Goal: Obtain resource: Download file/media

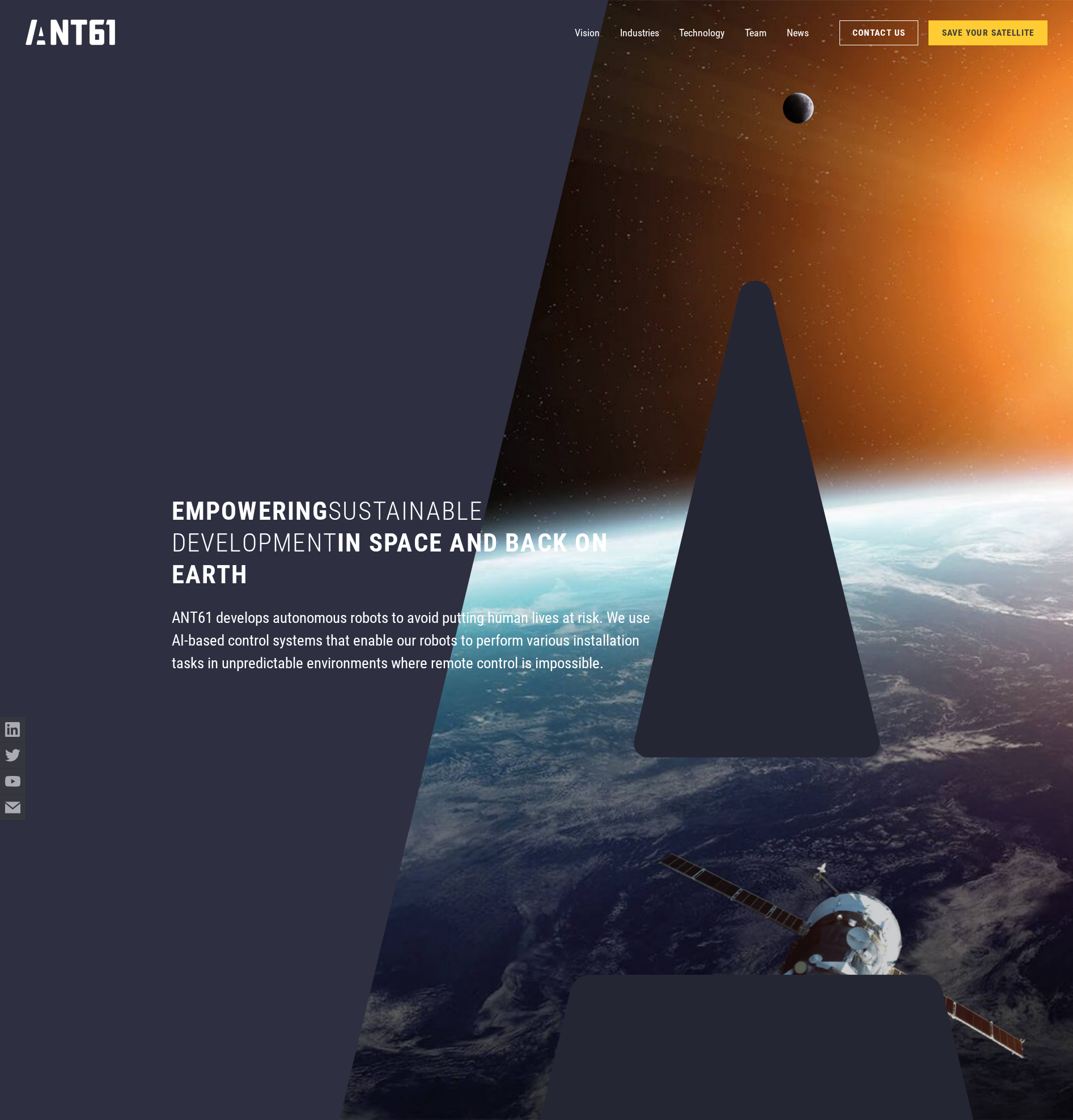
click at [649, 54] on div "Vision Industries Industries Technology Team News Contact Us SAVE YOUR SATELLITE" at bounding box center [536, 33] width 1022 height 66
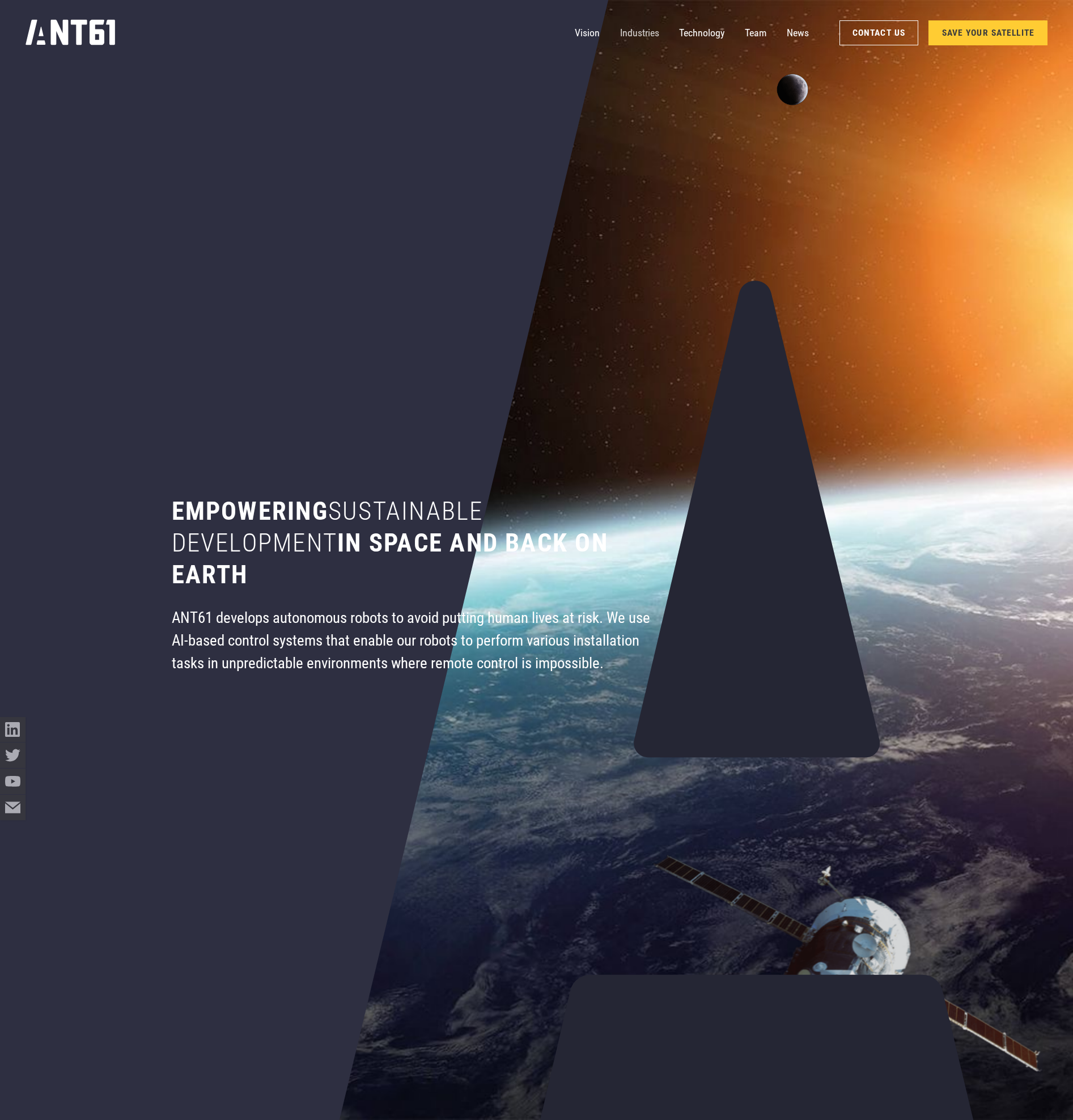
click at [633, 35] on link "Industries" at bounding box center [639, 33] width 39 height 25
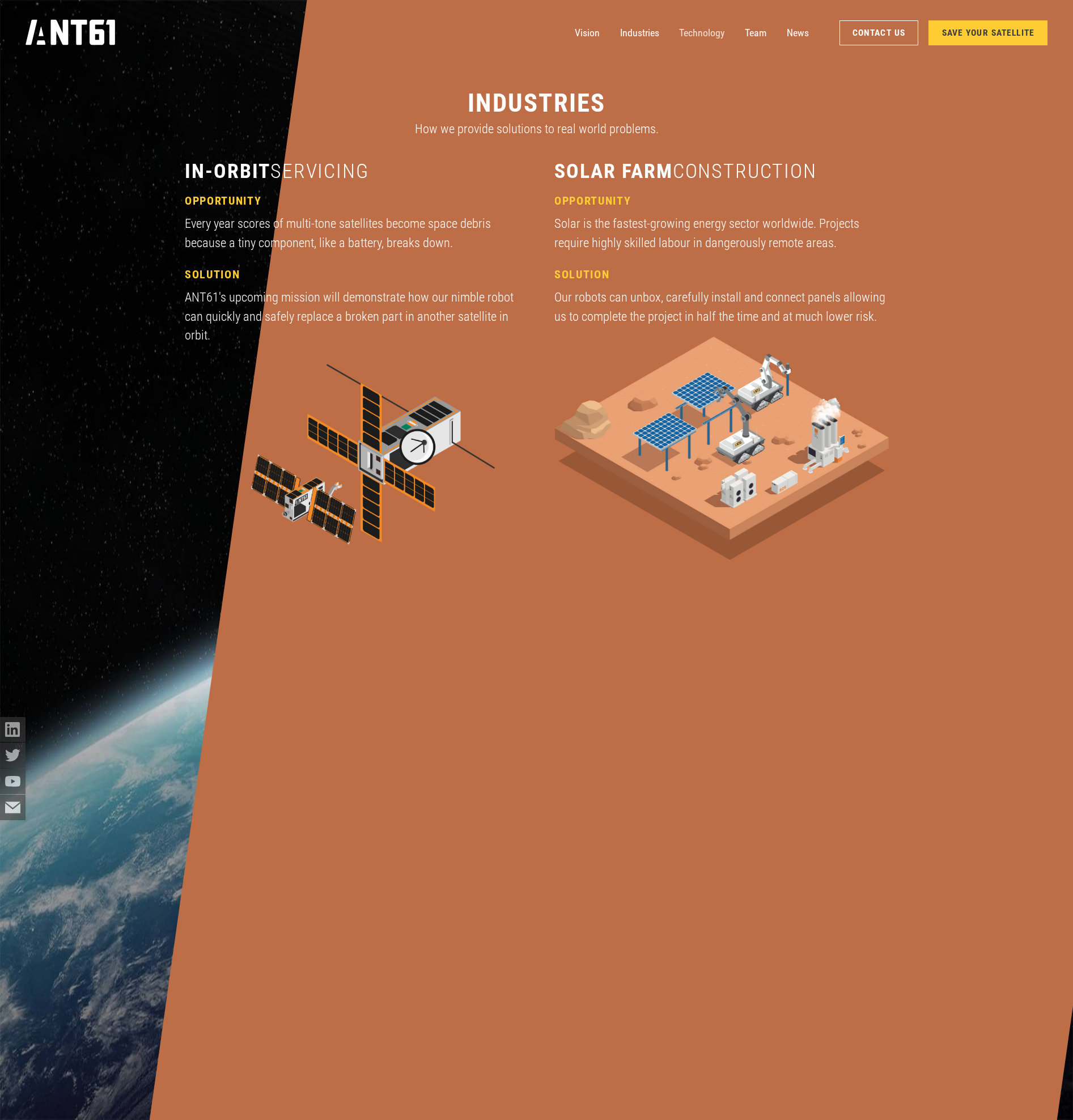
scroll to position [3429, 0]
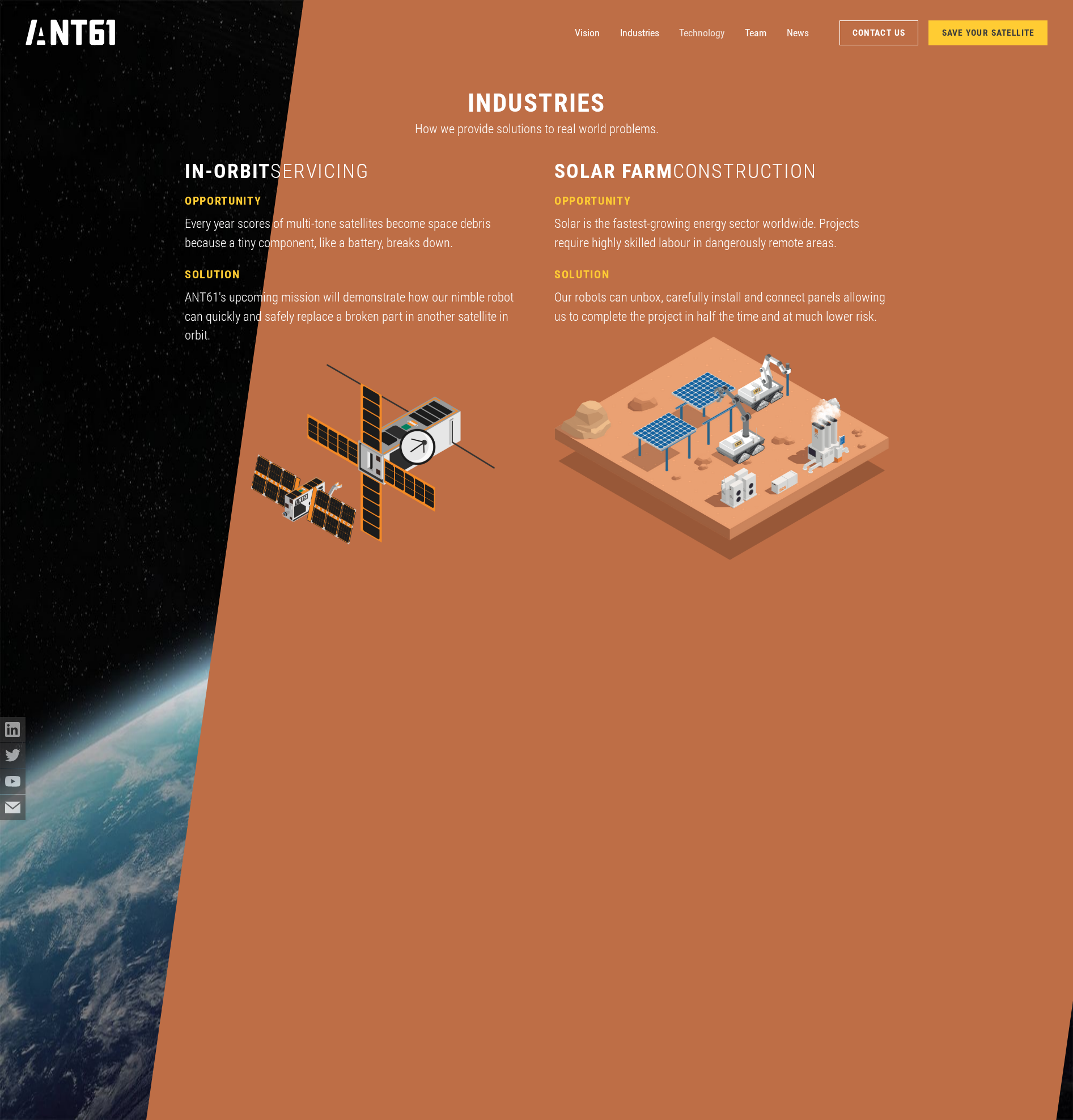
click at [703, 35] on link "Technology" at bounding box center [702, 33] width 45 height 25
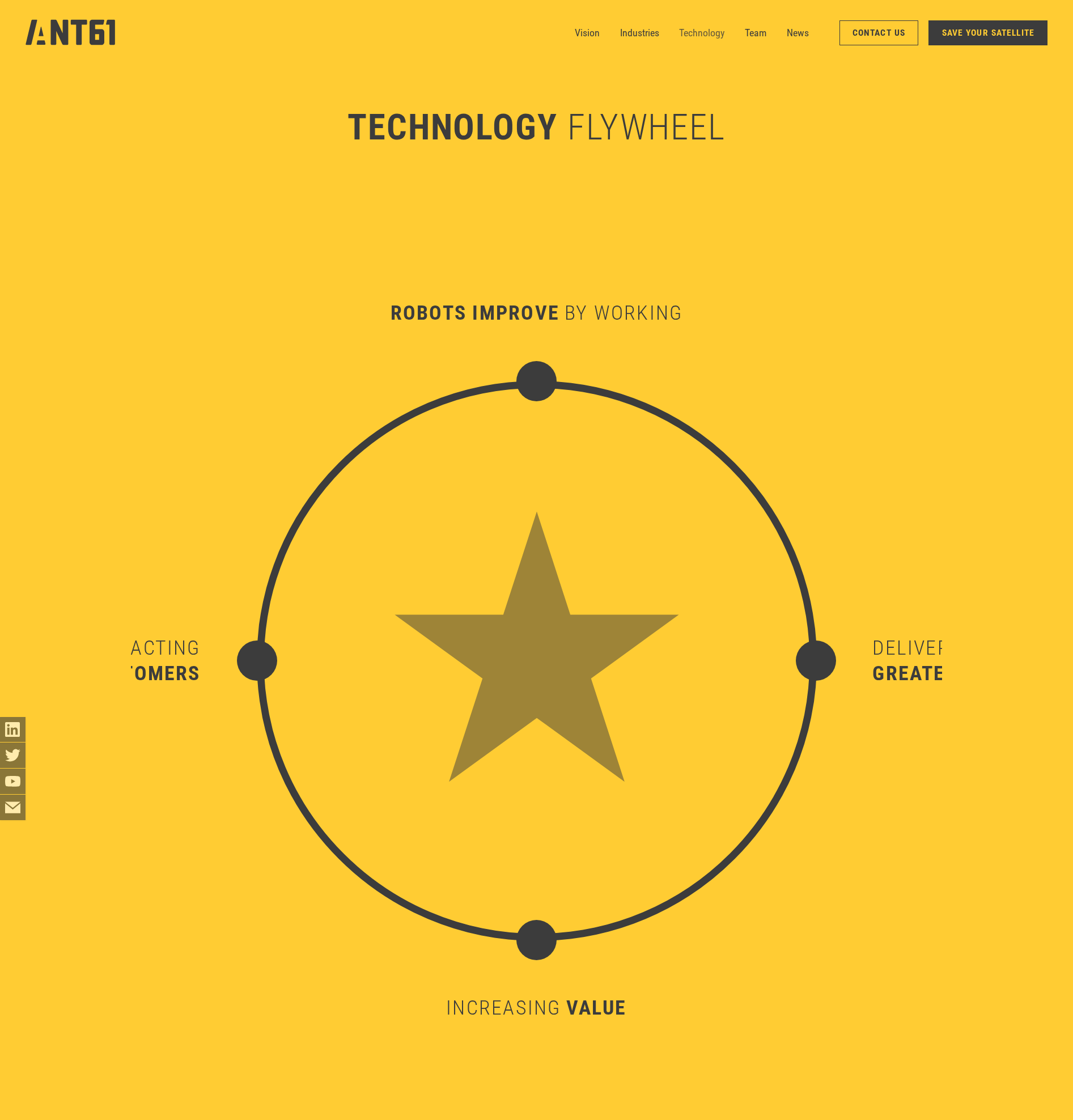
scroll to position [11135, 0]
click at [744, 34] on link "Team" at bounding box center [755, 33] width 21 height 25
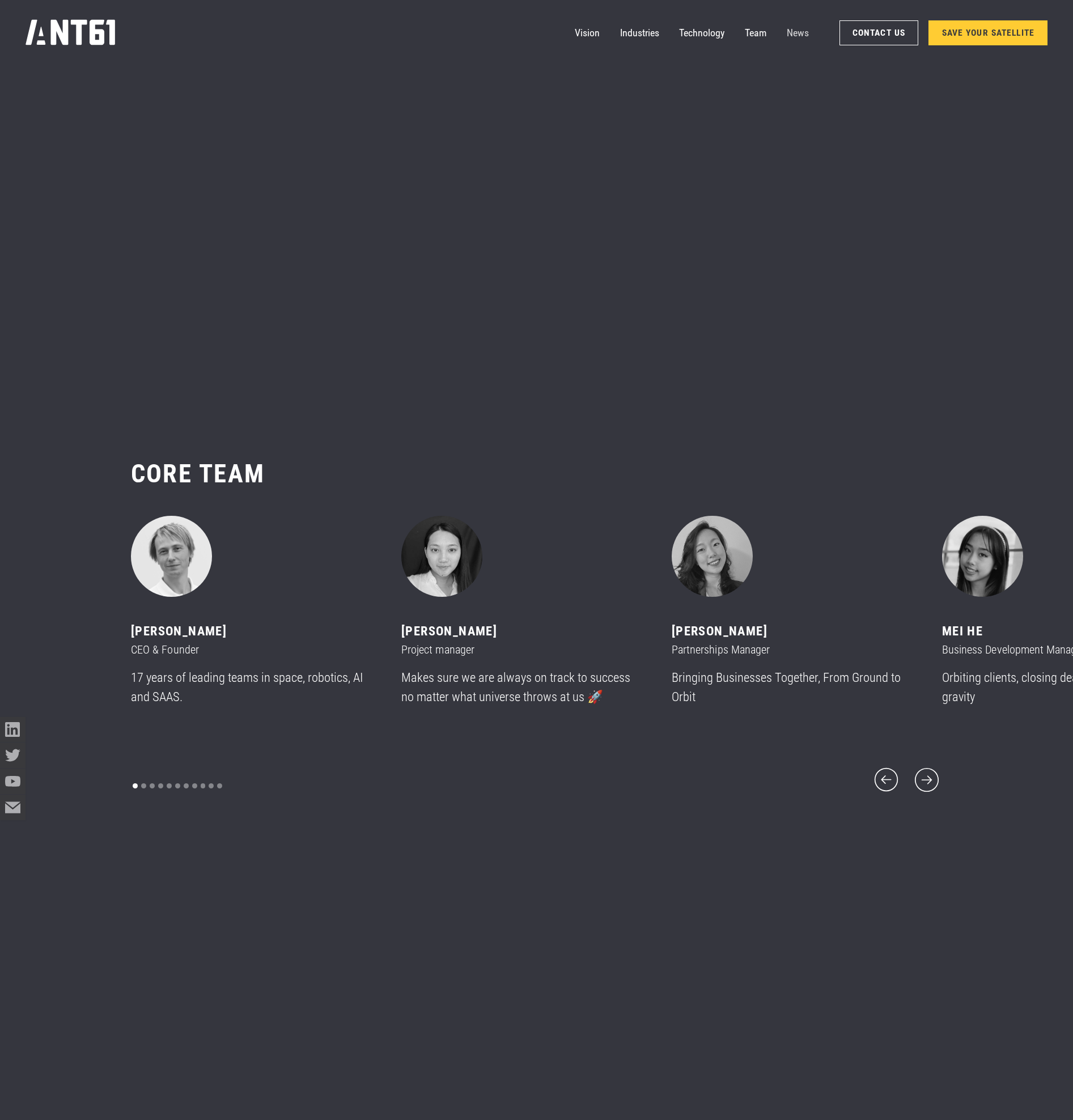
scroll to position [13375, 0]
click at [720, 36] on link "Technology" at bounding box center [702, 33] width 45 height 25
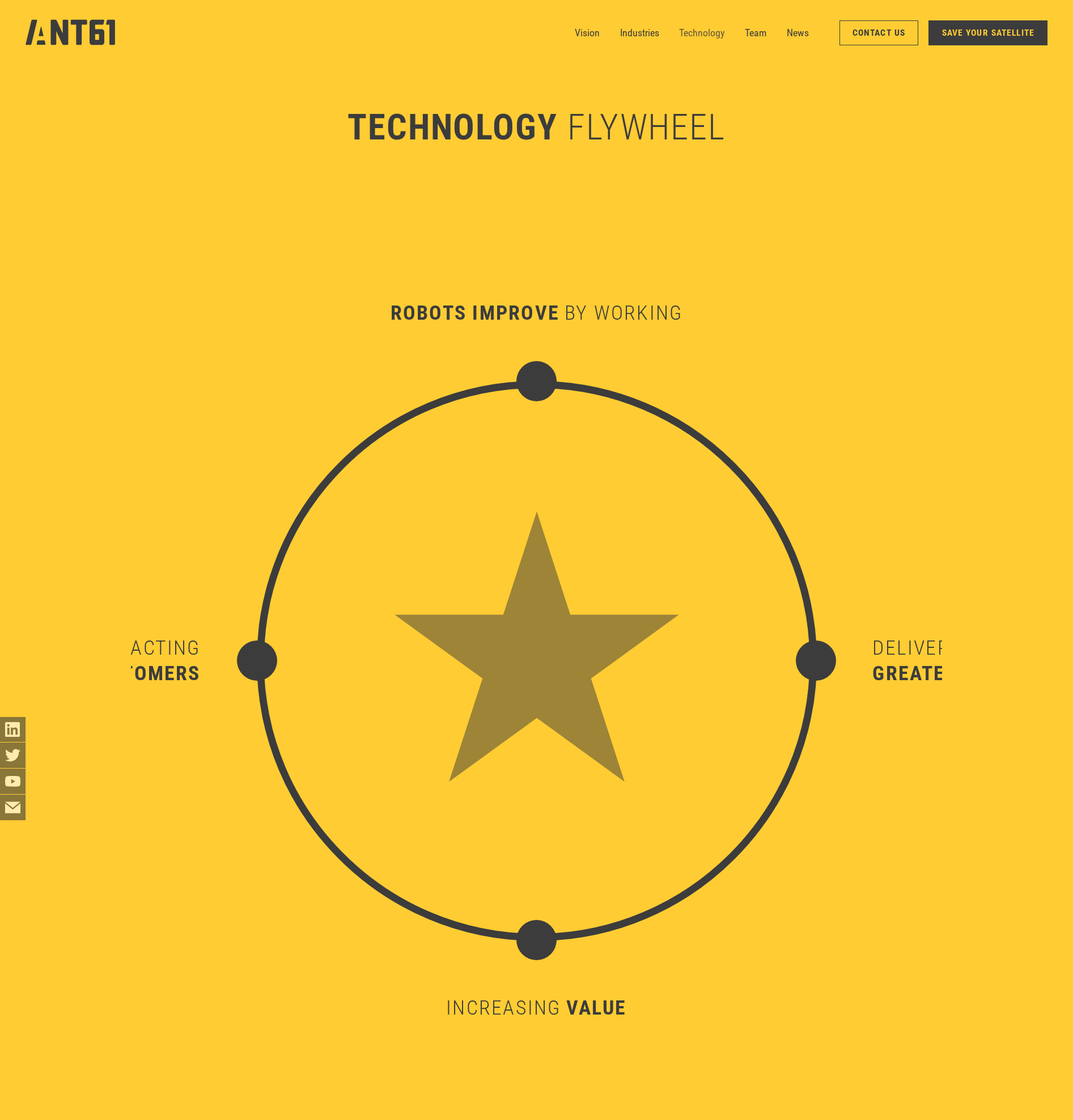
scroll to position [11135, 0]
click at [480, 314] on div "robots improve" at bounding box center [475, 314] width 169 height 25
click at [168, 666] on div "more customers" at bounding box center [113, 673] width 176 height 25
click at [545, 1014] on div "increasing" at bounding box center [503, 1008] width 115 height 25
click at [920, 648] on div "Delivering" at bounding box center [927, 648] width 110 height 25
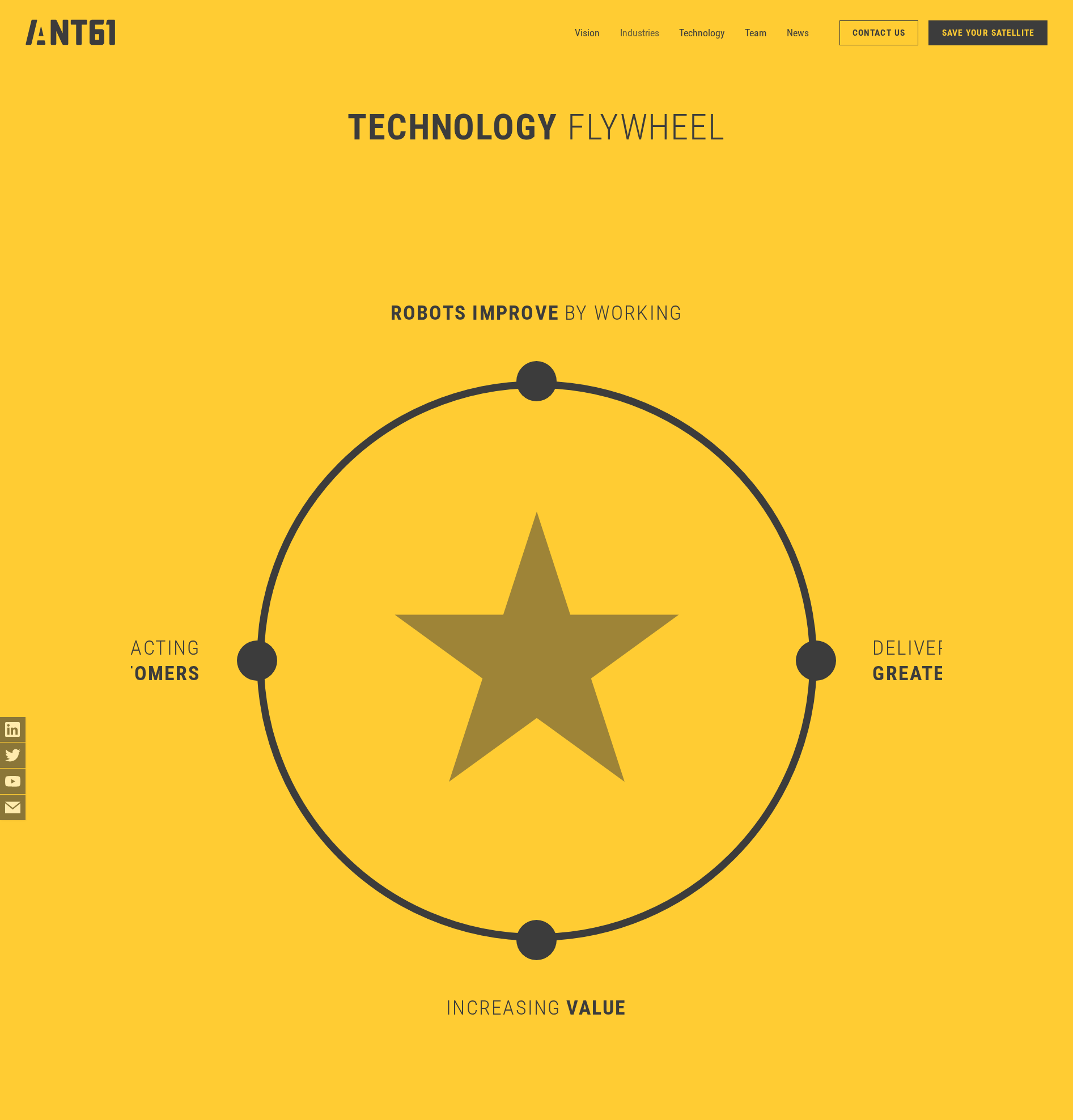
click at [639, 38] on link "Industries" at bounding box center [639, 33] width 39 height 25
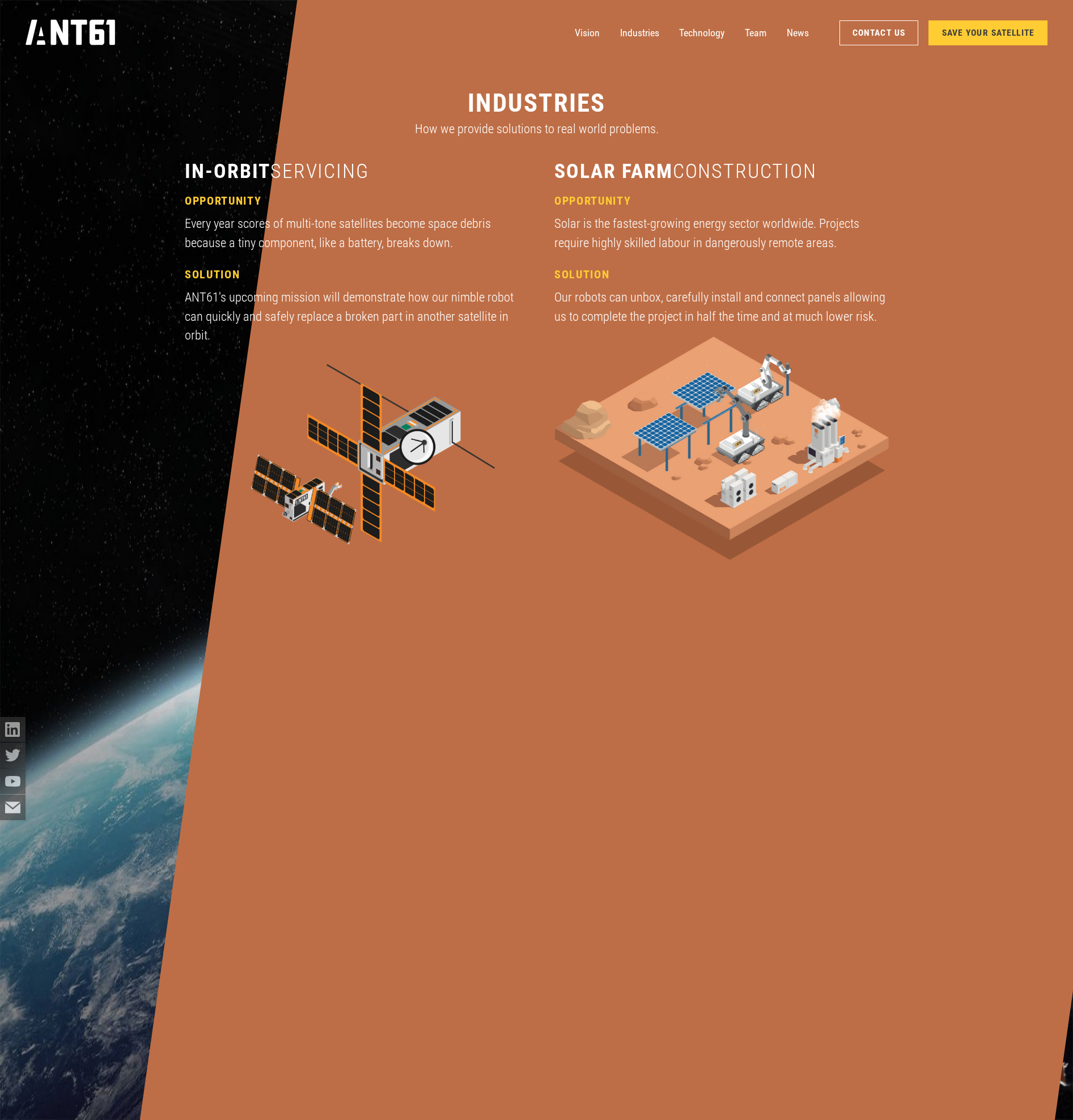
scroll to position [3429, 0]
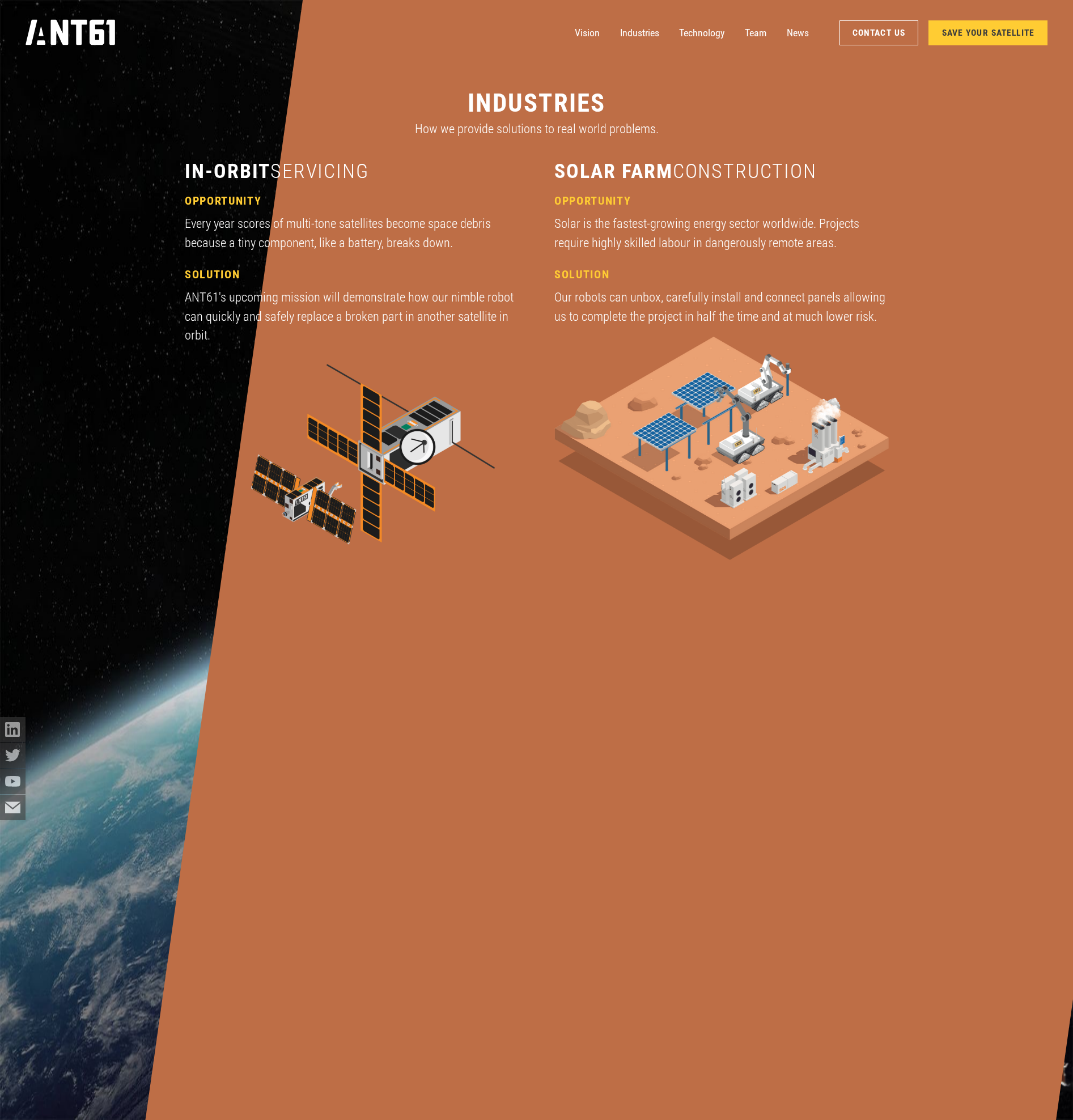
click at [197, 277] on h4 "solution" at bounding box center [351, 275] width 334 height 14
click at [225, 211] on div "opportunity Every year scores of multi-tone satellites become space debris beca…" at bounding box center [351, 223] width 334 height 58
click at [302, 181] on span "servicing" at bounding box center [319, 171] width 99 height 24
click at [237, 172] on h3 "in-orbit servicing" at bounding box center [351, 171] width 334 height 25
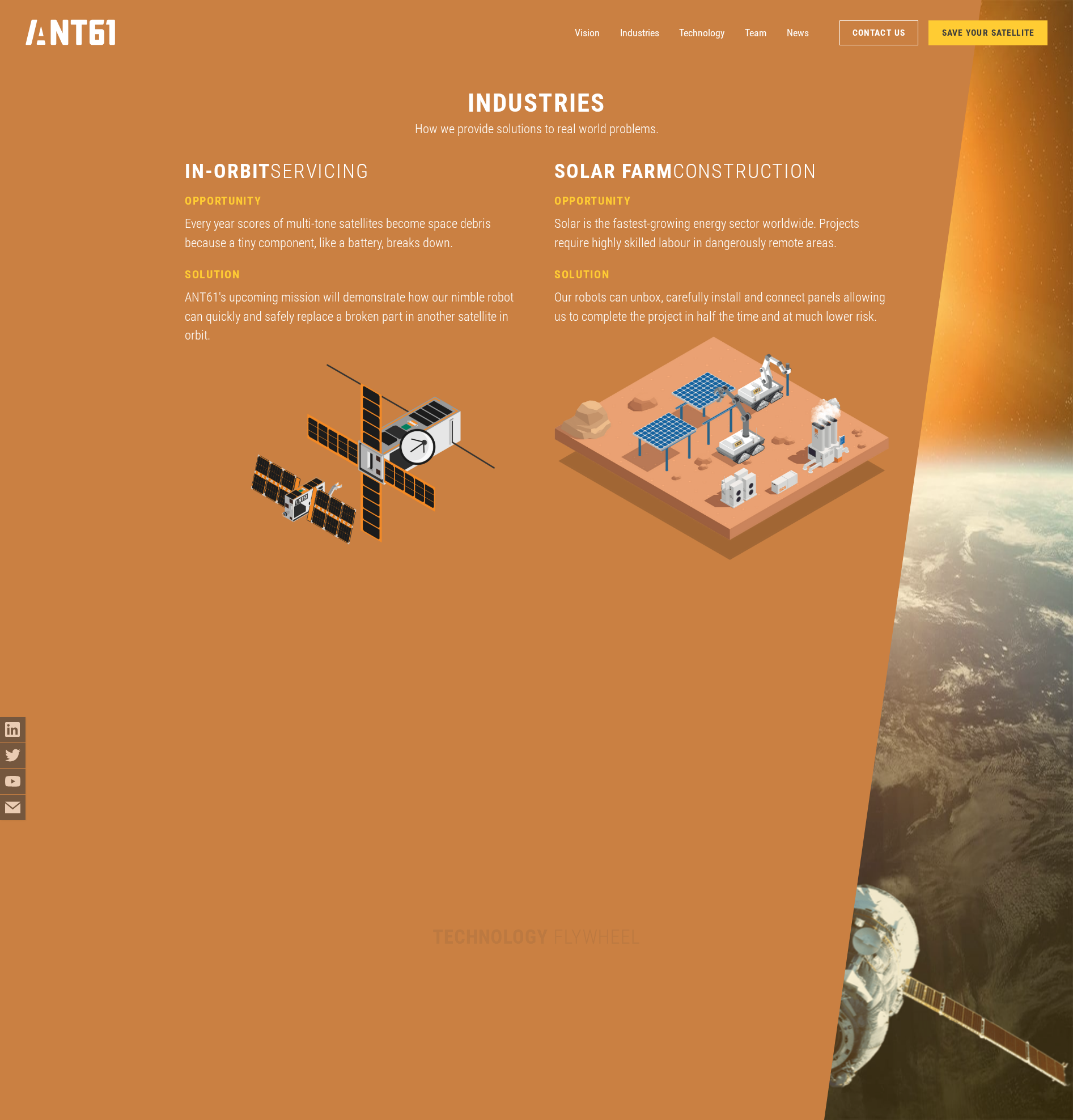
scroll to position [4833, 0]
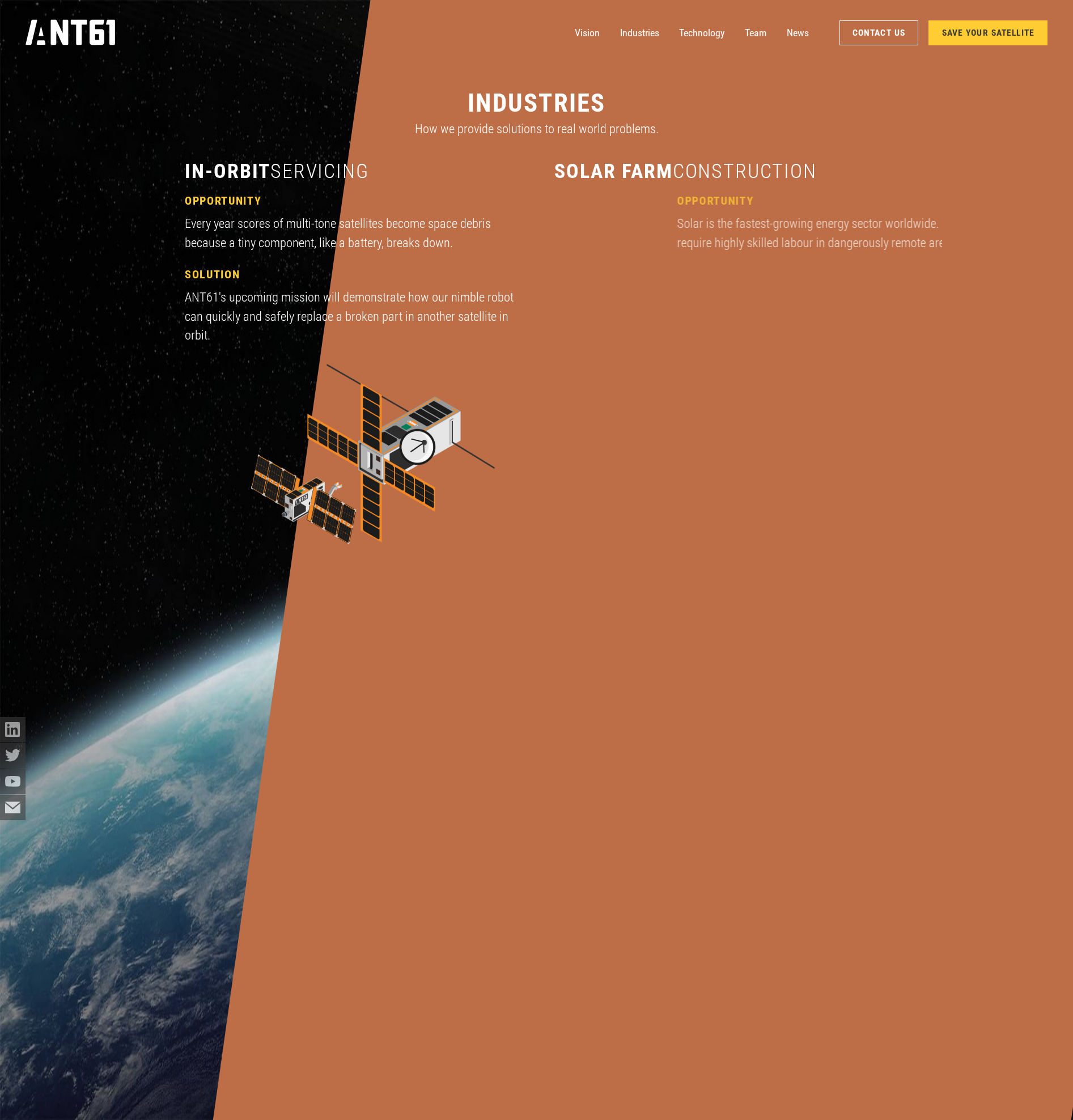
click at [67, 34] on icon "home" at bounding box center [70, 32] width 90 height 25
click at [595, 130] on div "How we provide solutions to real world problems." at bounding box center [536, 128] width 244 height 19
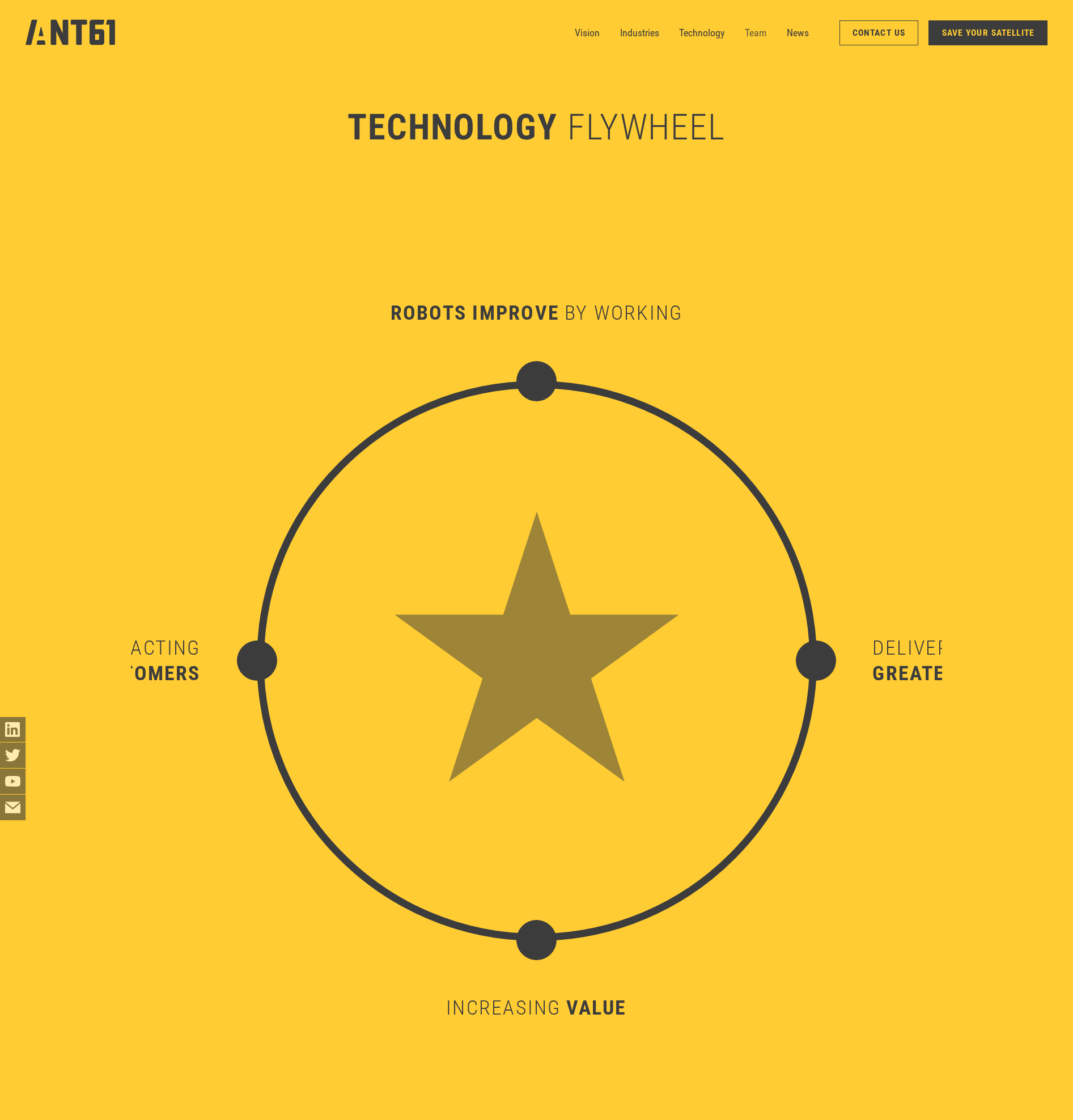
scroll to position [11501, 0]
click at [801, 31] on link "News" at bounding box center [798, 33] width 22 height 25
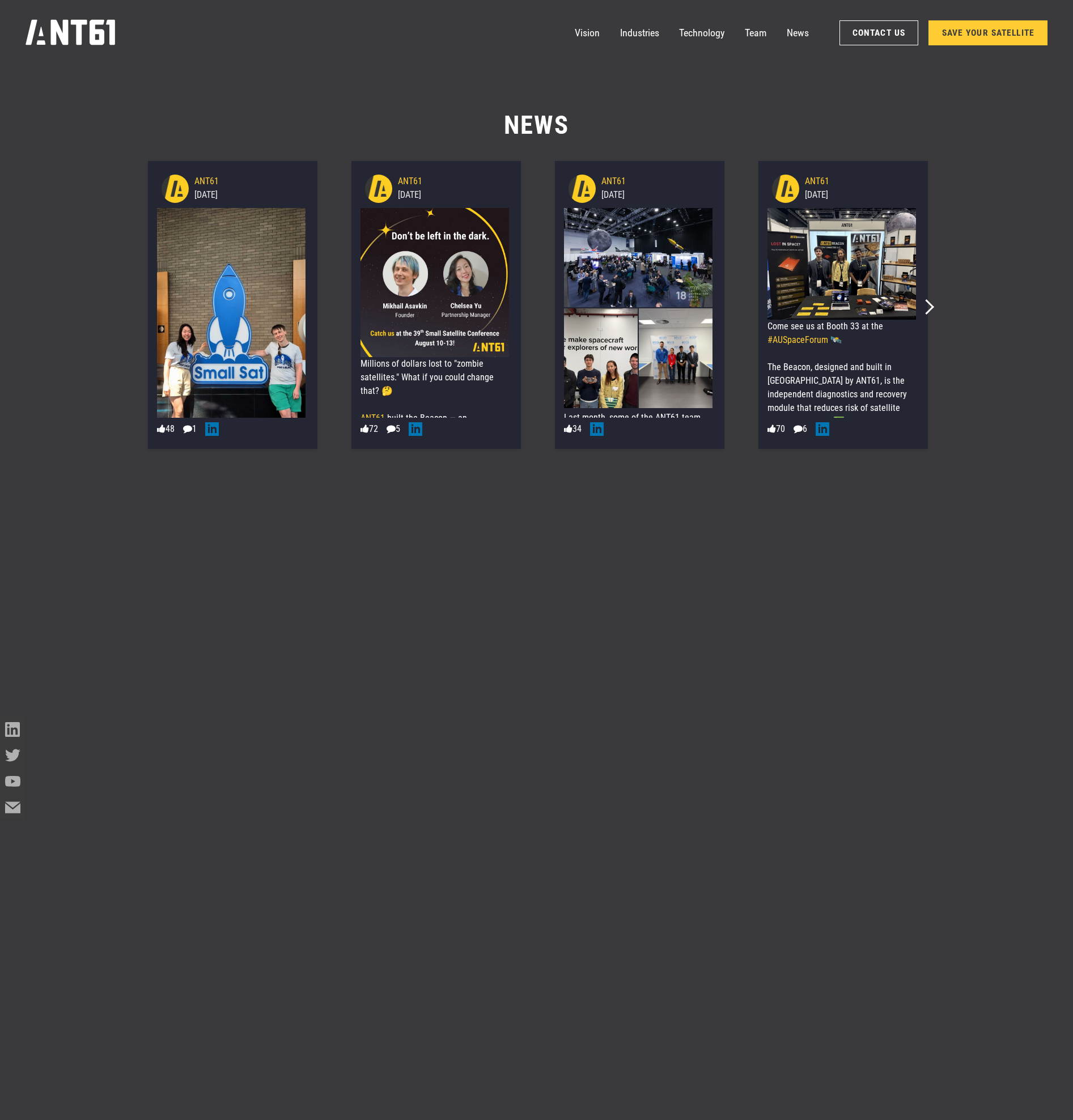
scroll to position [14495, 0]
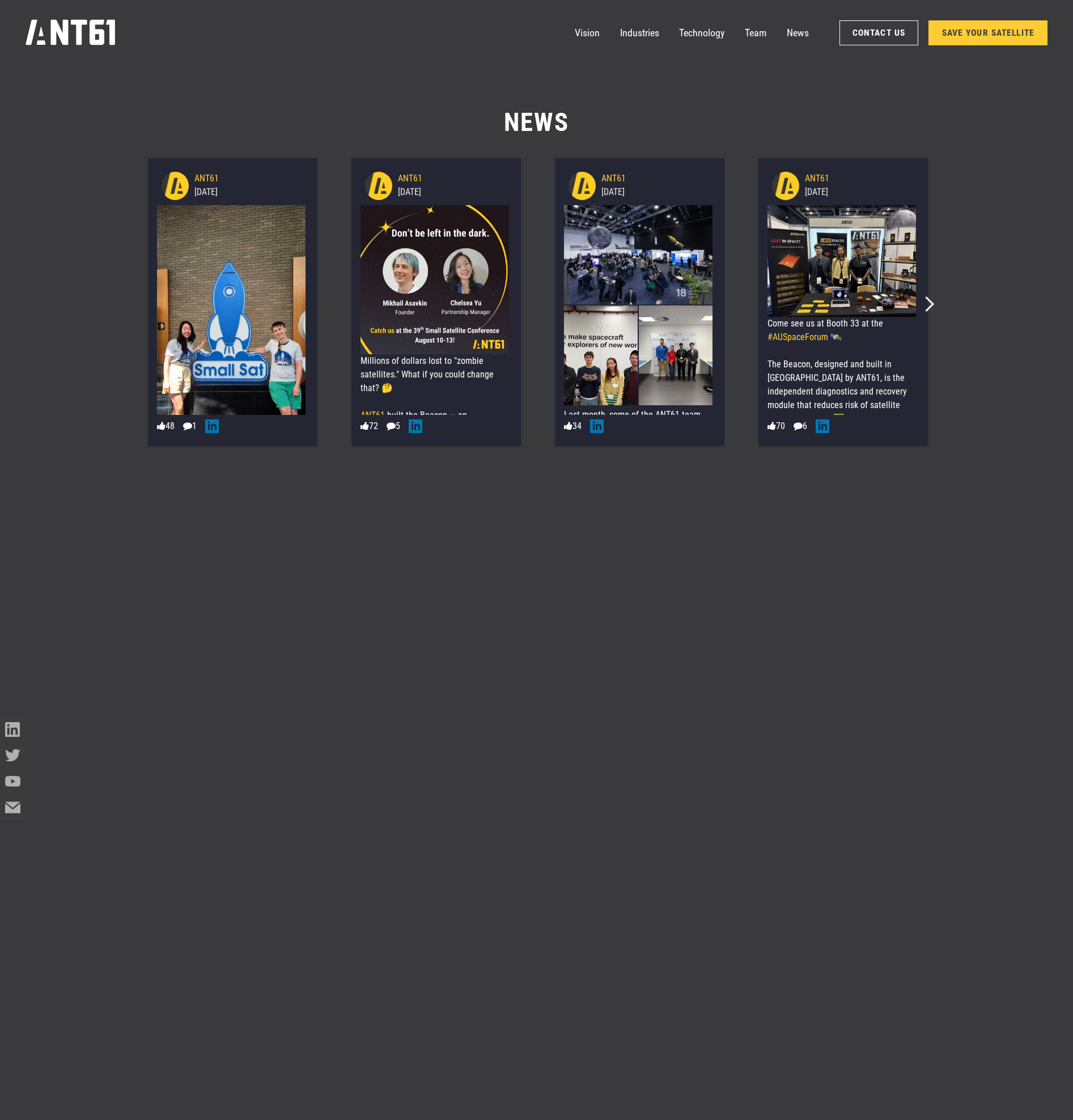
click at [311, 495] on section "News 236e811c9ce51d764a1689595b477b1c25e19a8275a511fd953287da237170fe 37.85 Unt…" at bounding box center [536, 627] width 1073 height 1120
click at [587, 38] on link "Vision" at bounding box center [587, 33] width 25 height 25
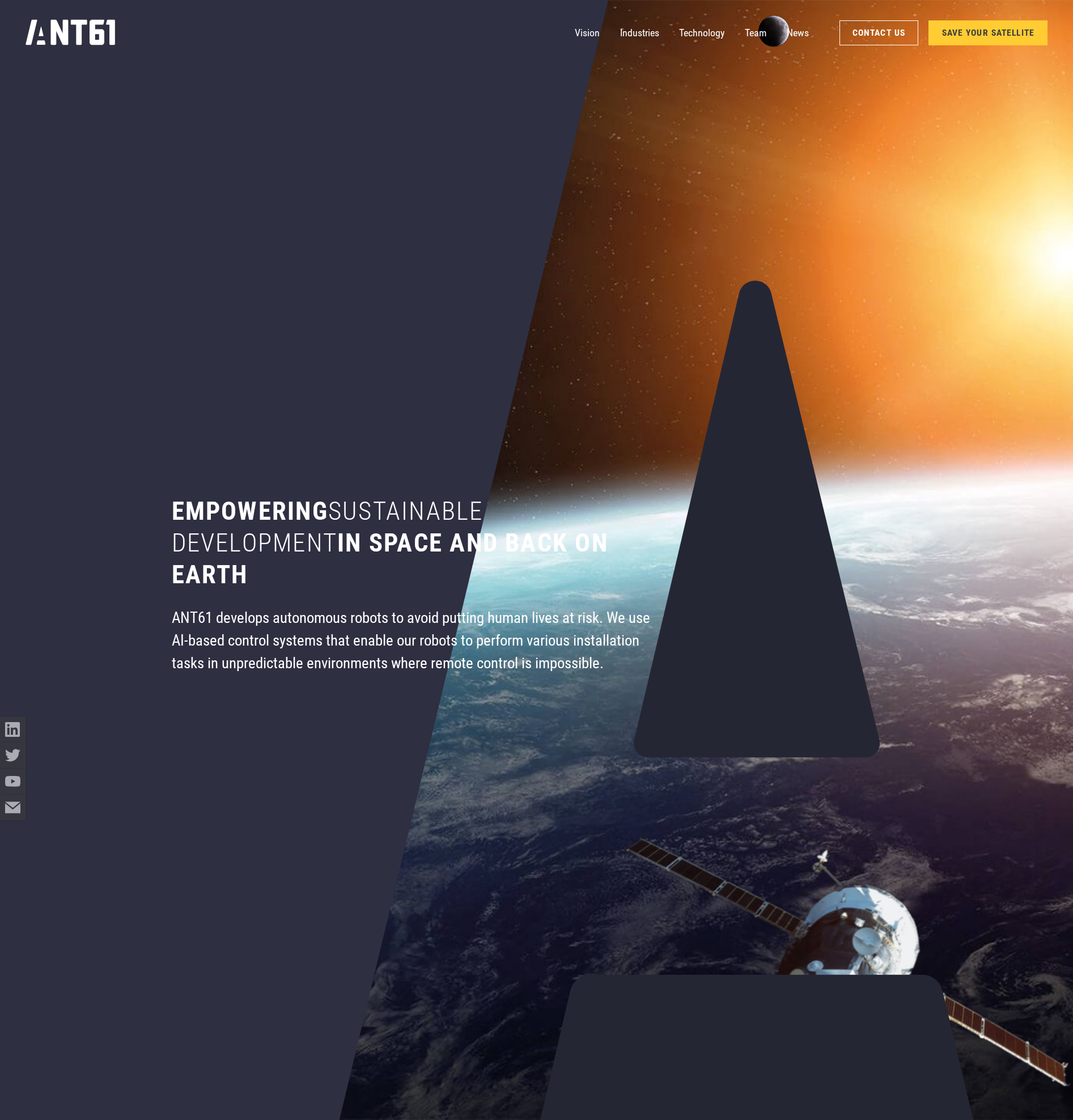
click at [965, 37] on link "SAVE YOUR SATELLITE" at bounding box center [987, 33] width 119 height 25
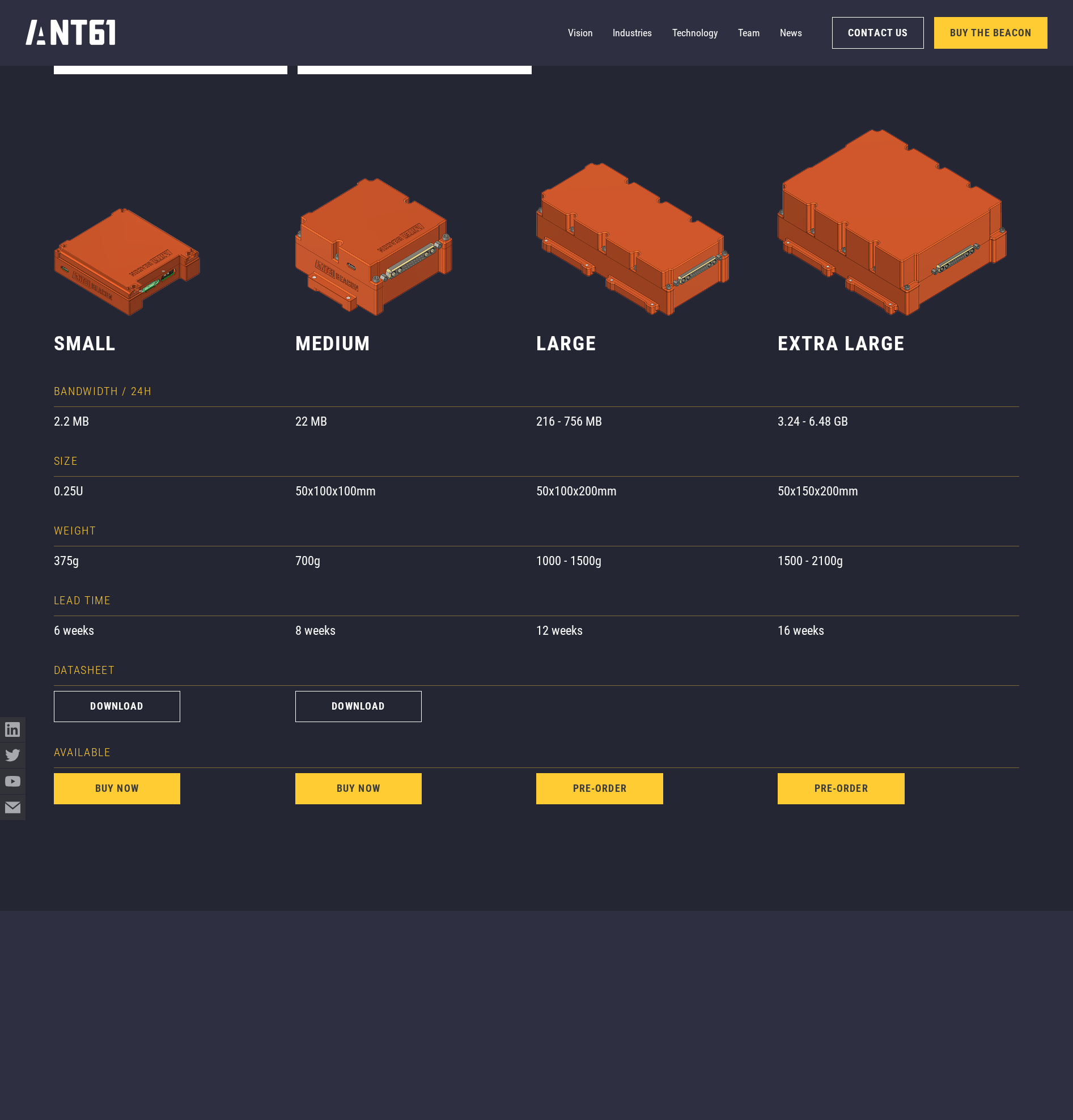
scroll to position [1279, 0]
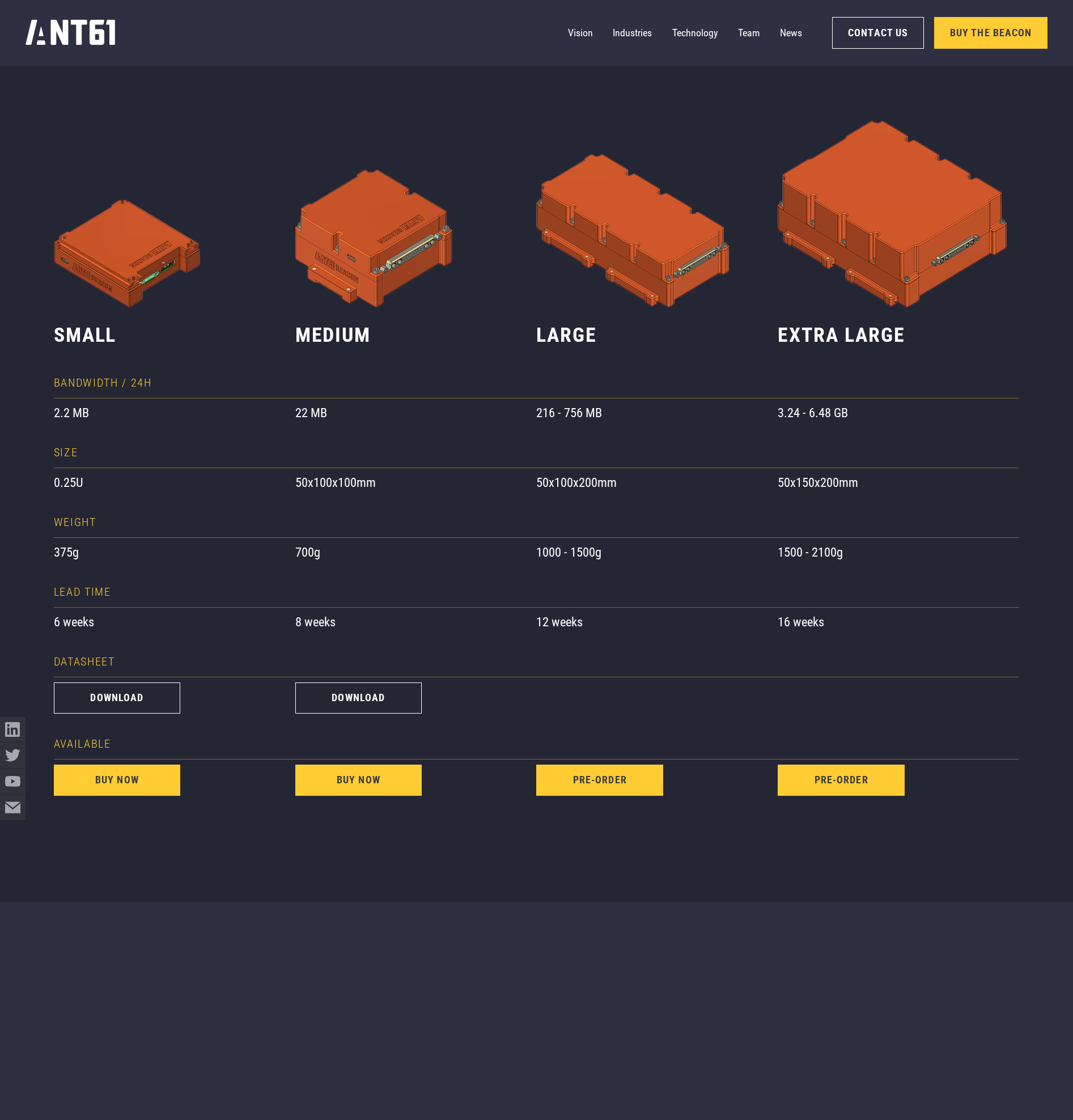
click at [574, 510] on div at bounding box center [657, 522] width 241 height 31
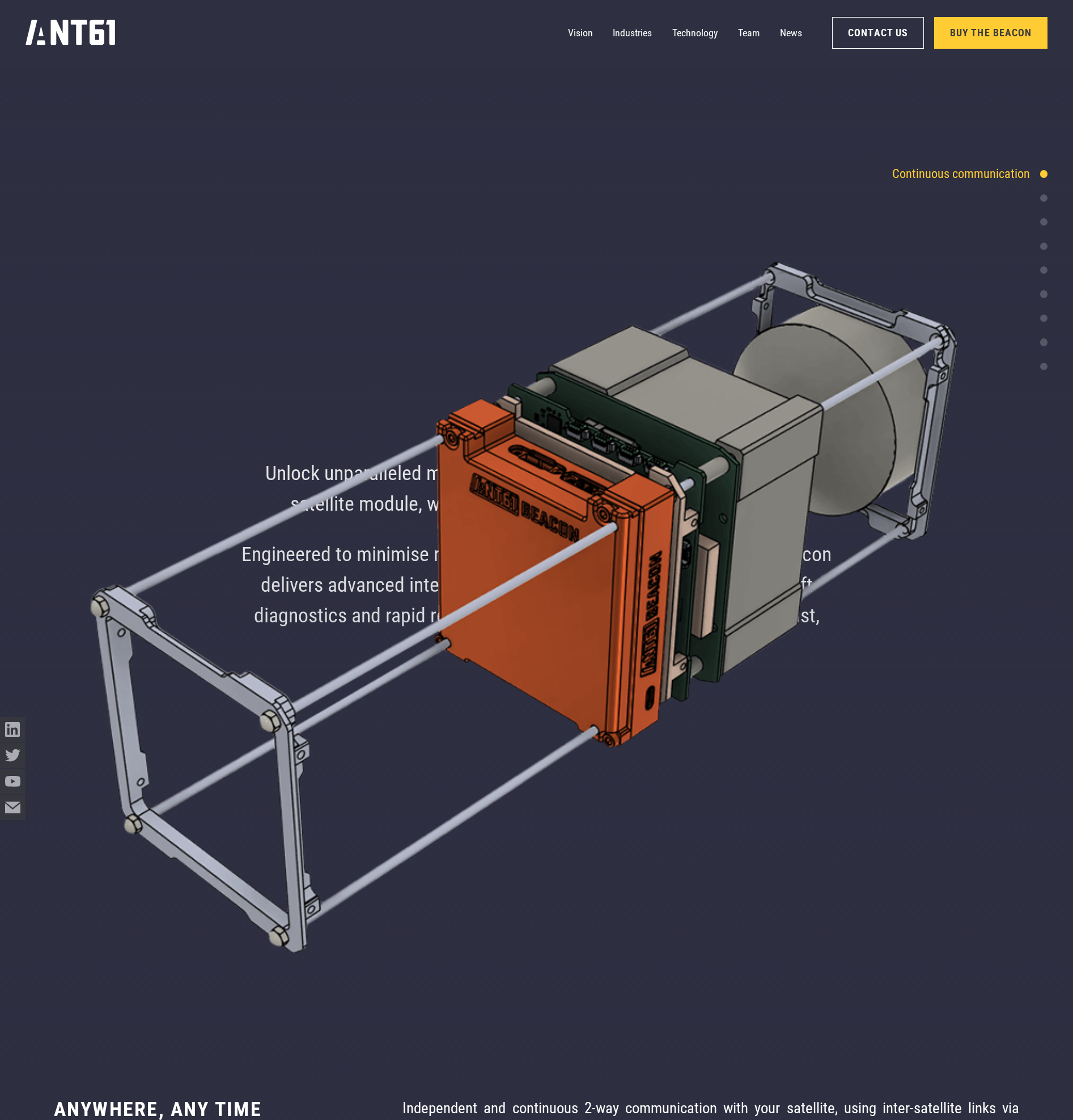
scroll to position [3234, 0]
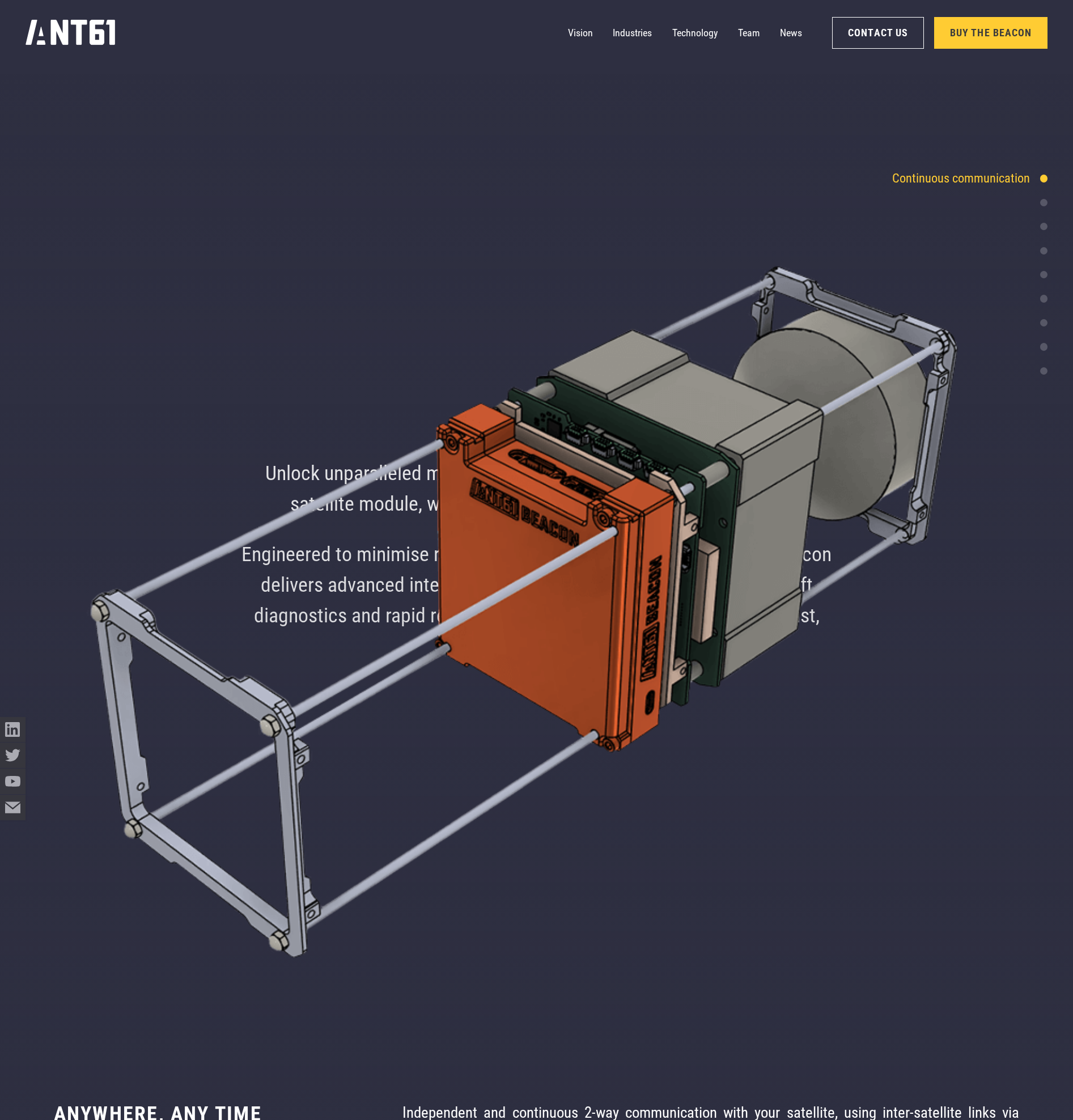
click at [1046, 204] on div at bounding box center [1043, 202] width 8 height 8
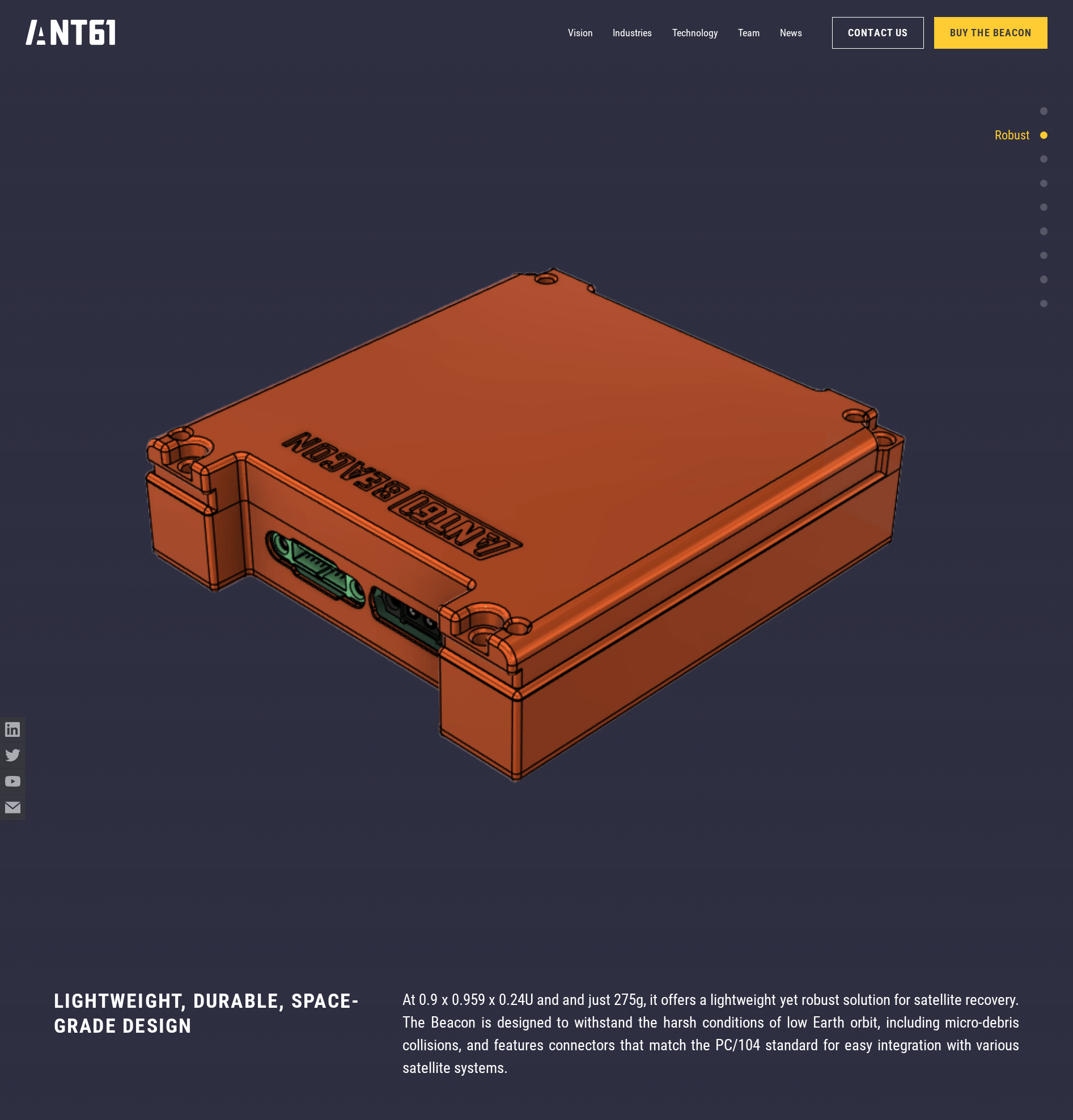
scroll to position [5098, 0]
click at [1045, 159] on div at bounding box center [1043, 159] width 8 height 8
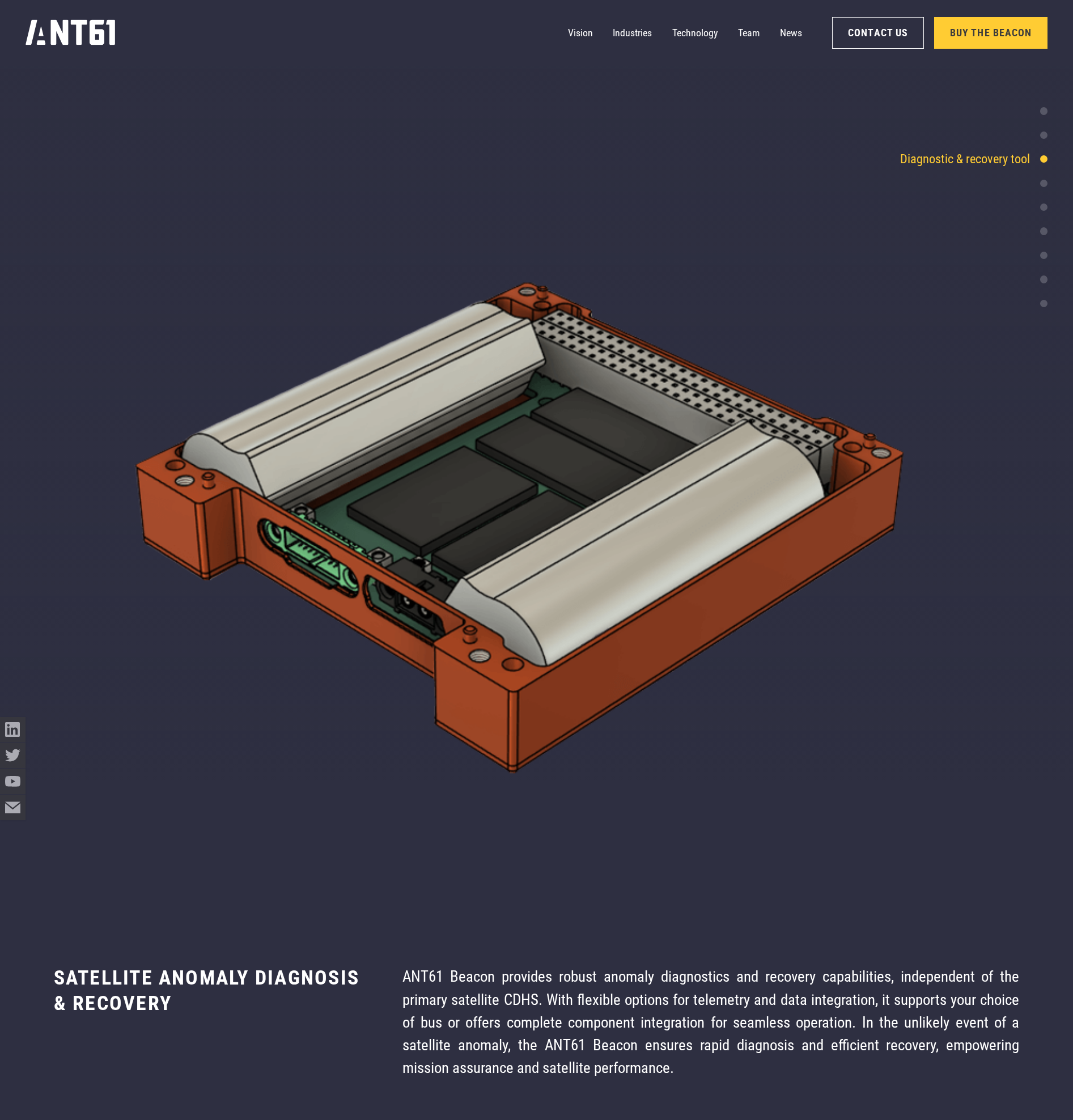
scroll to position [5993, 0]
click at [1044, 184] on div at bounding box center [1043, 183] width 8 height 8
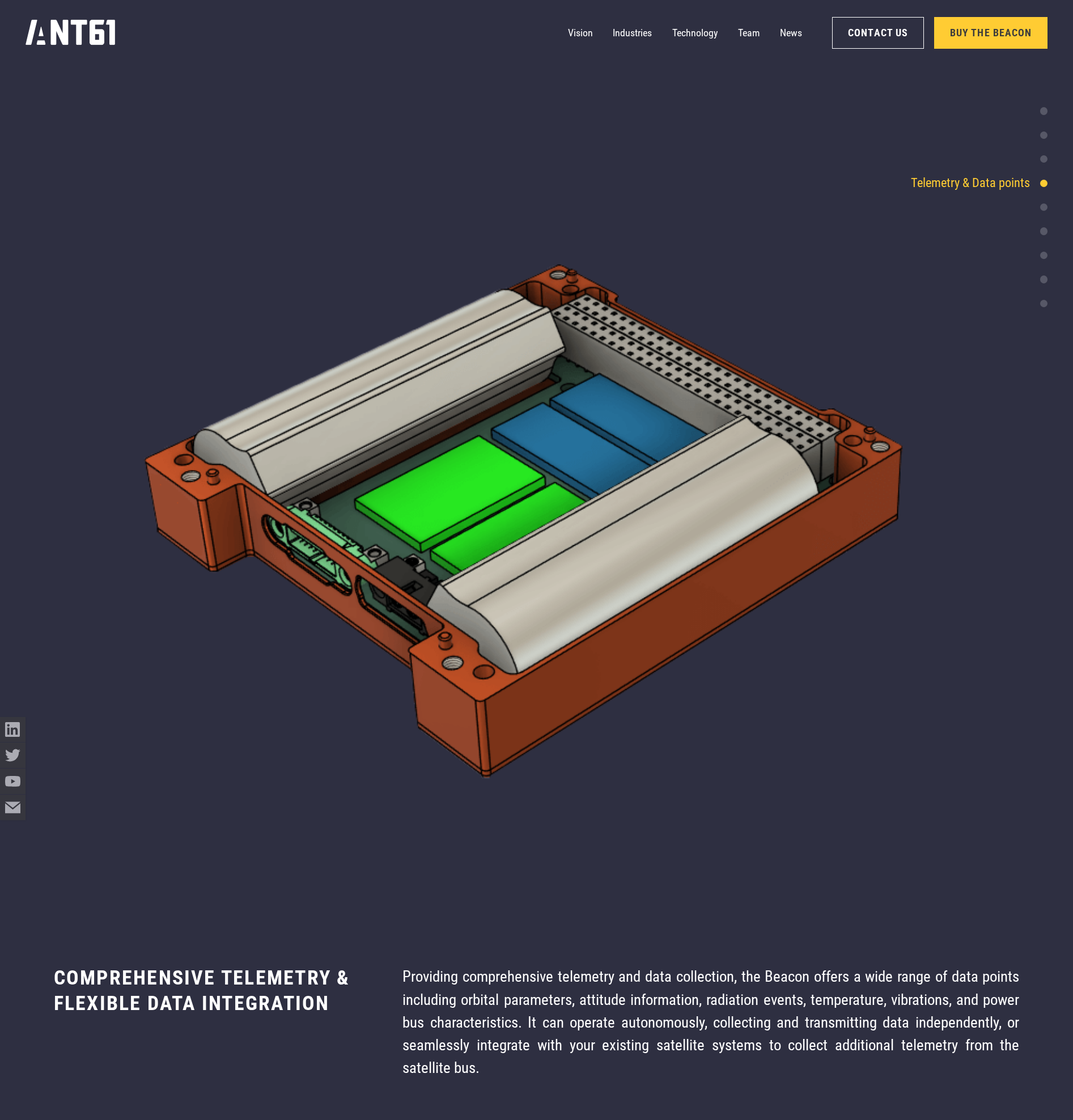
scroll to position [6890, 0]
click at [1043, 211] on div at bounding box center [1043, 207] width 8 height 8
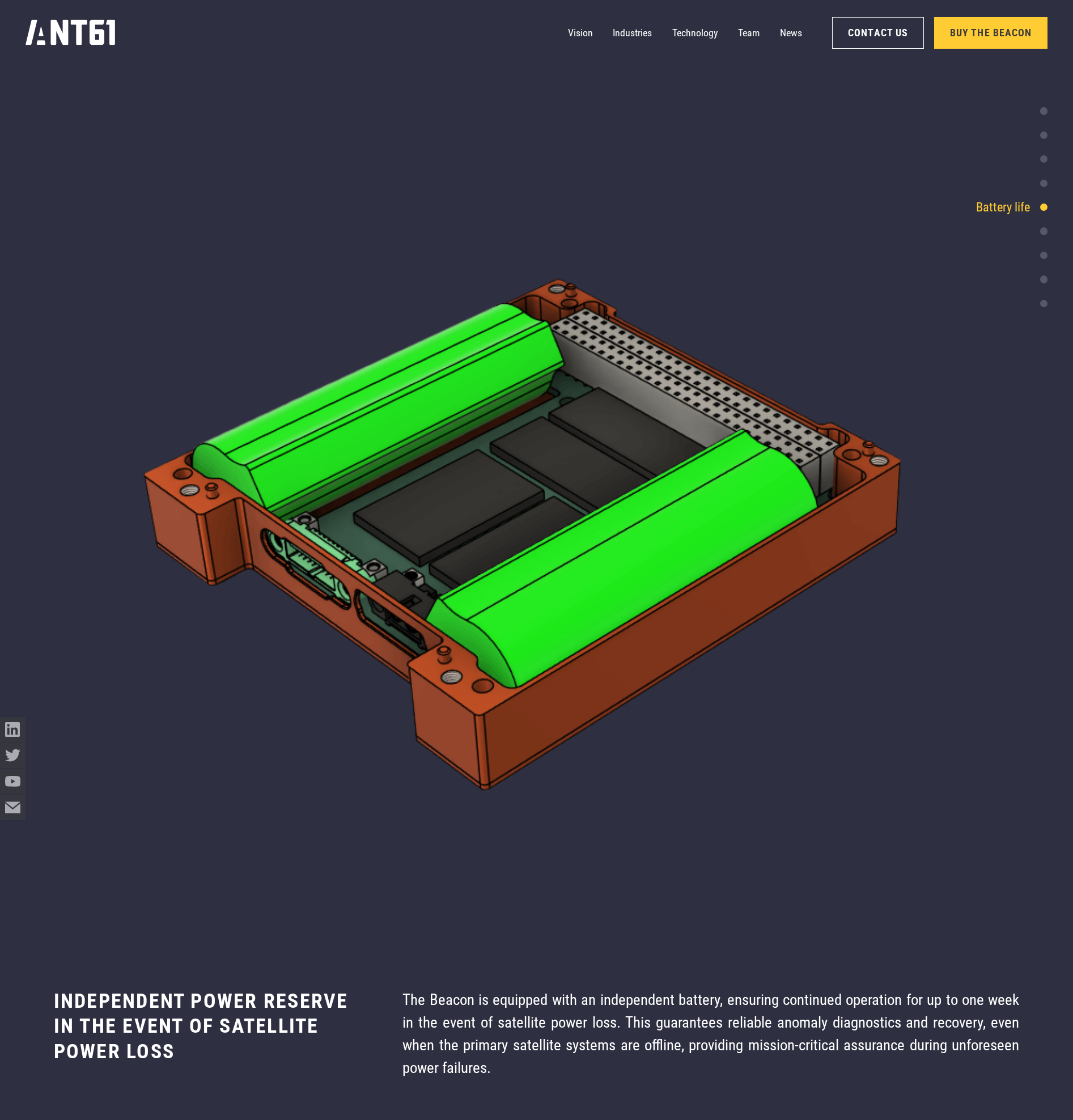
scroll to position [7786, 0]
click at [1043, 229] on div at bounding box center [1043, 231] width 8 height 8
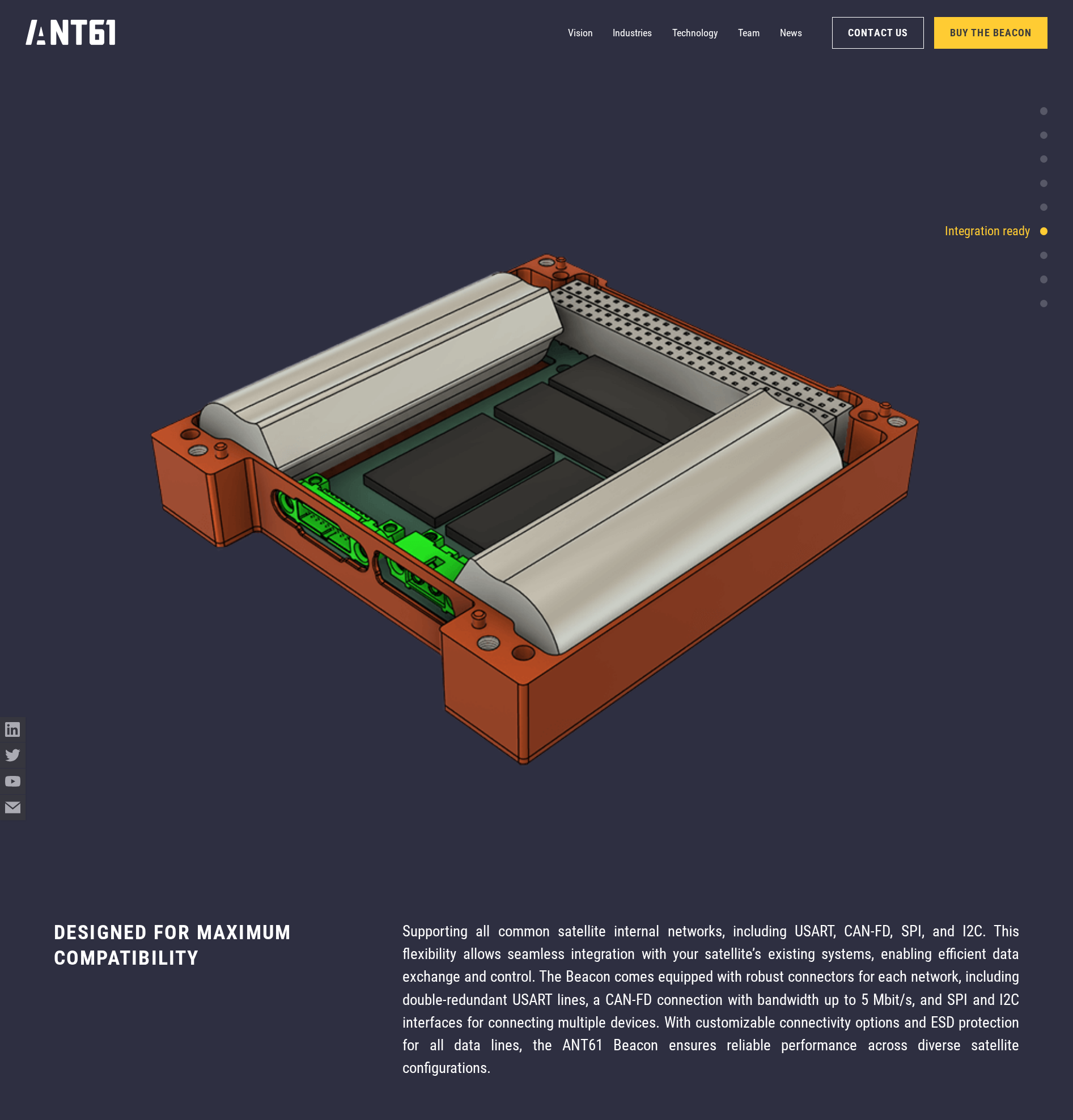
scroll to position [8682, 0]
click at [1044, 259] on div at bounding box center [1043, 255] width 8 height 8
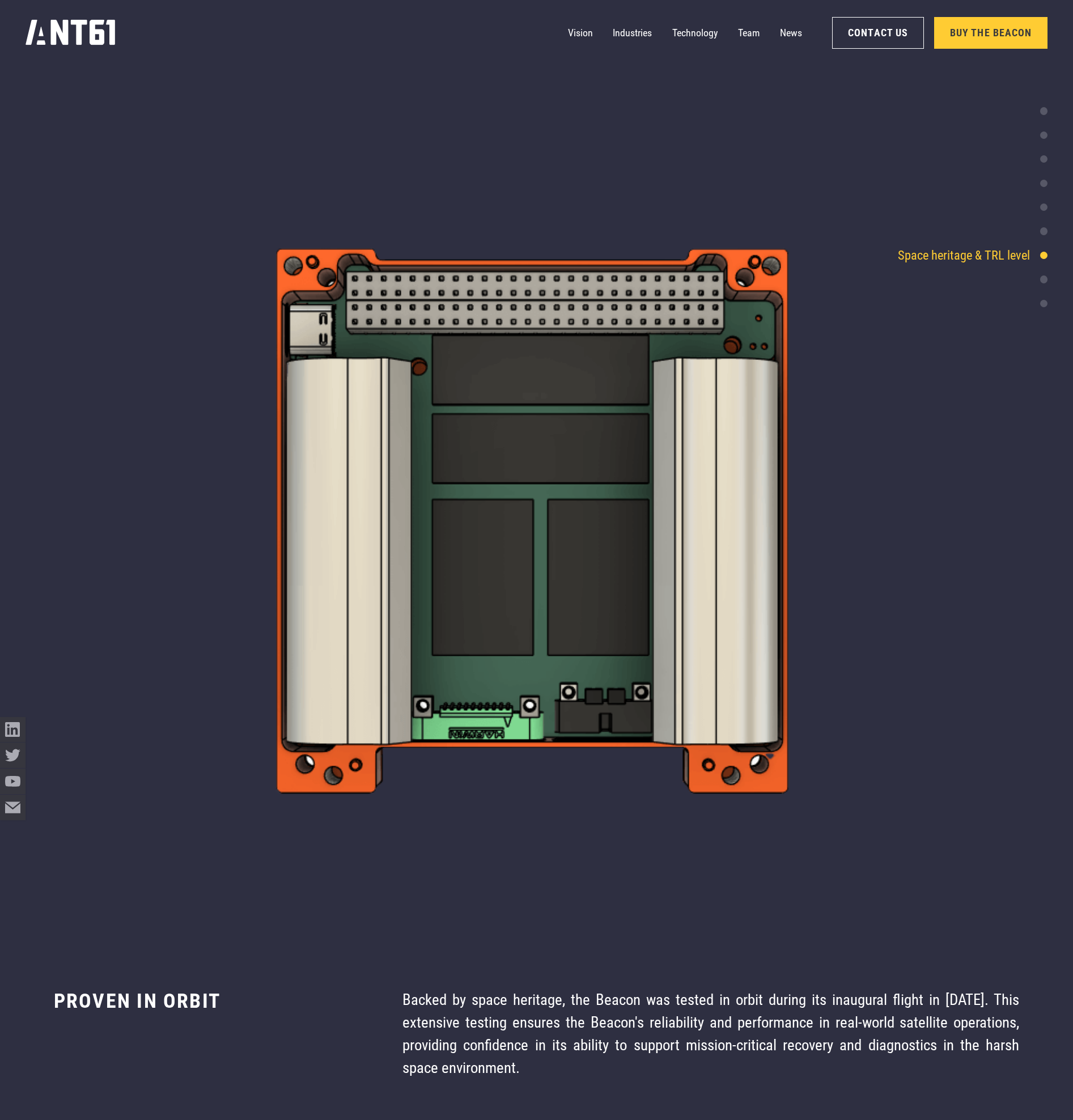
click at [1043, 276] on div at bounding box center [1043, 279] width 8 height 8
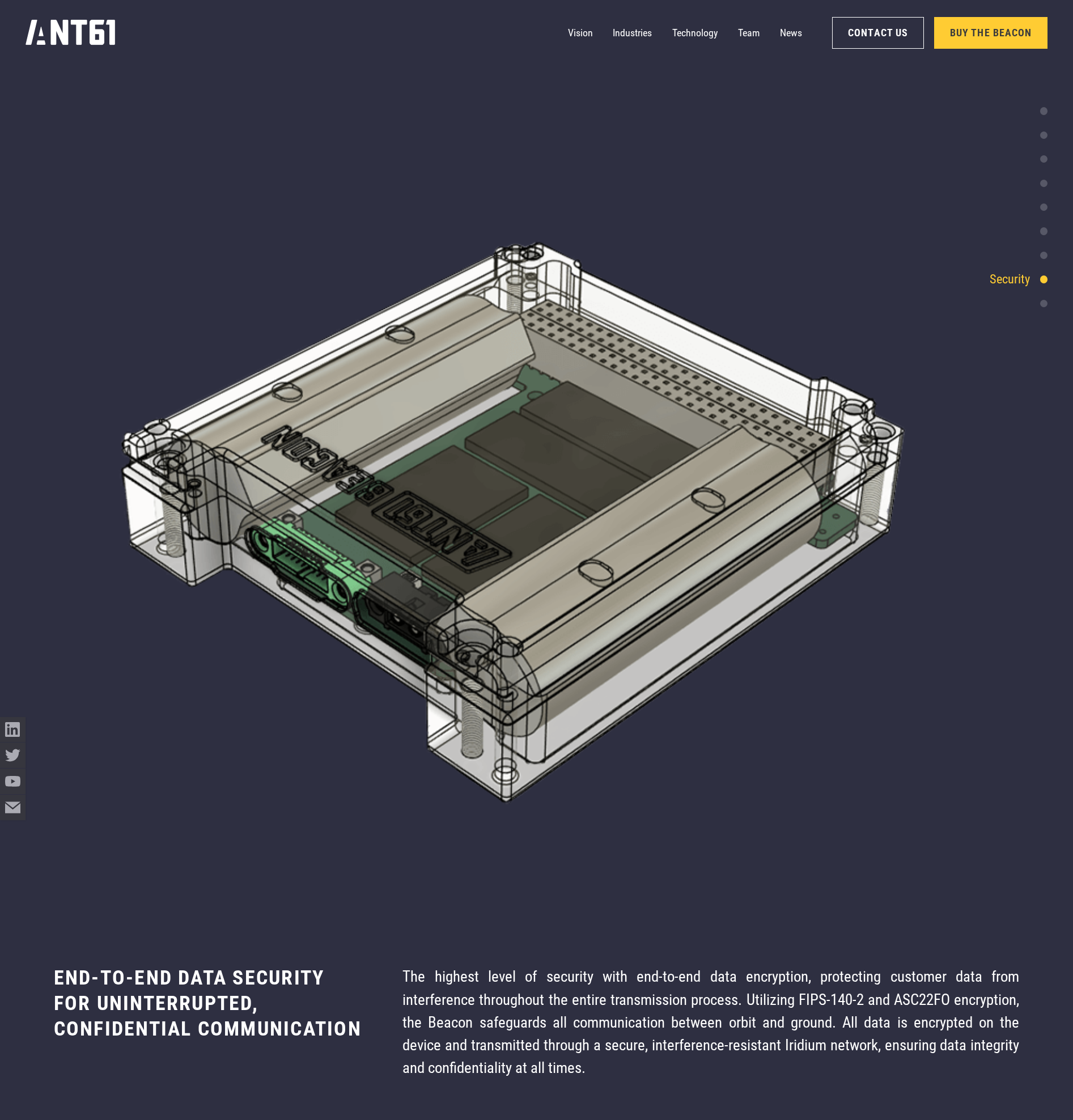
scroll to position [10474, 0]
click at [1045, 305] on div at bounding box center [1043, 303] width 8 height 8
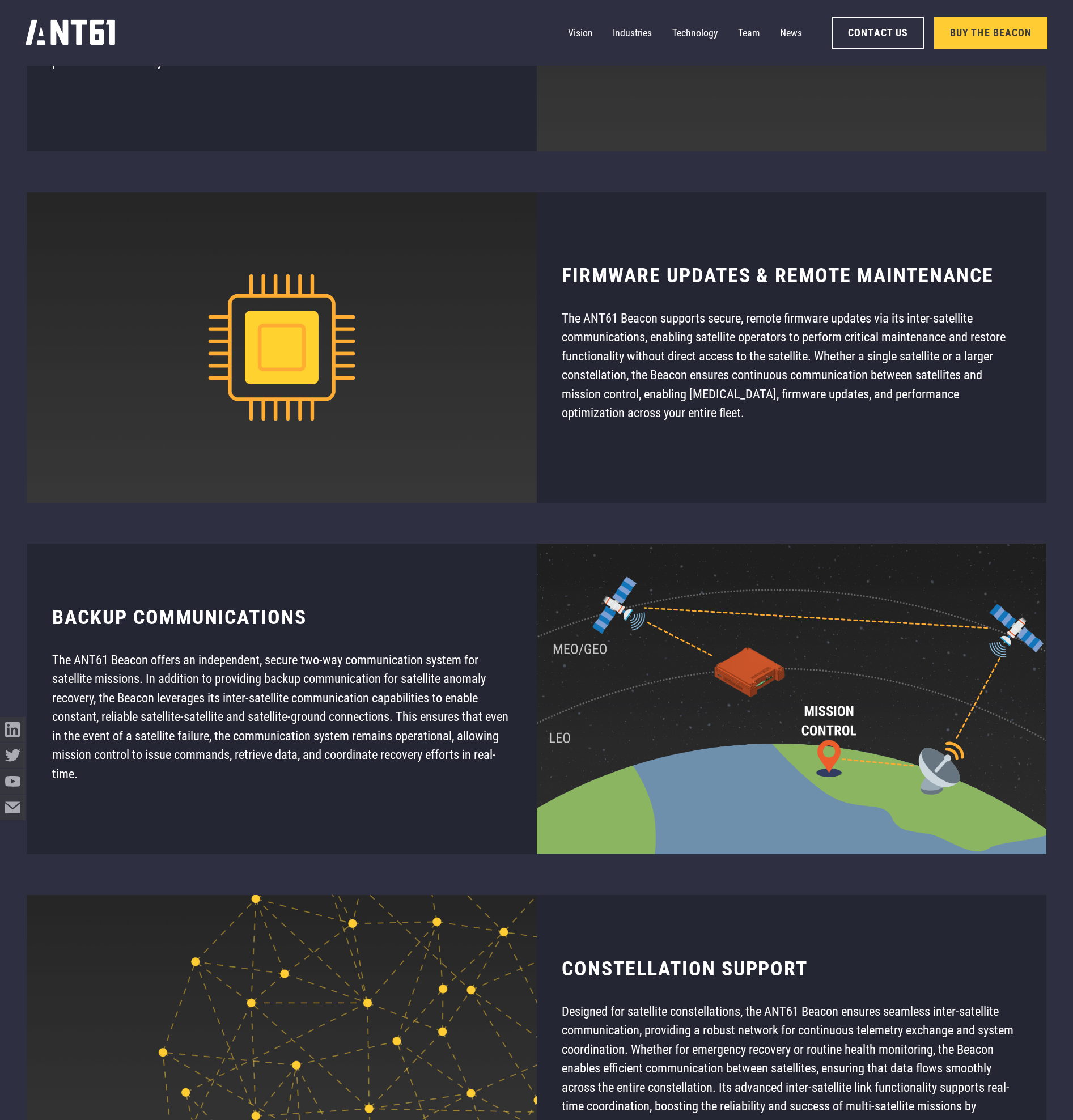
scroll to position [14052, 0]
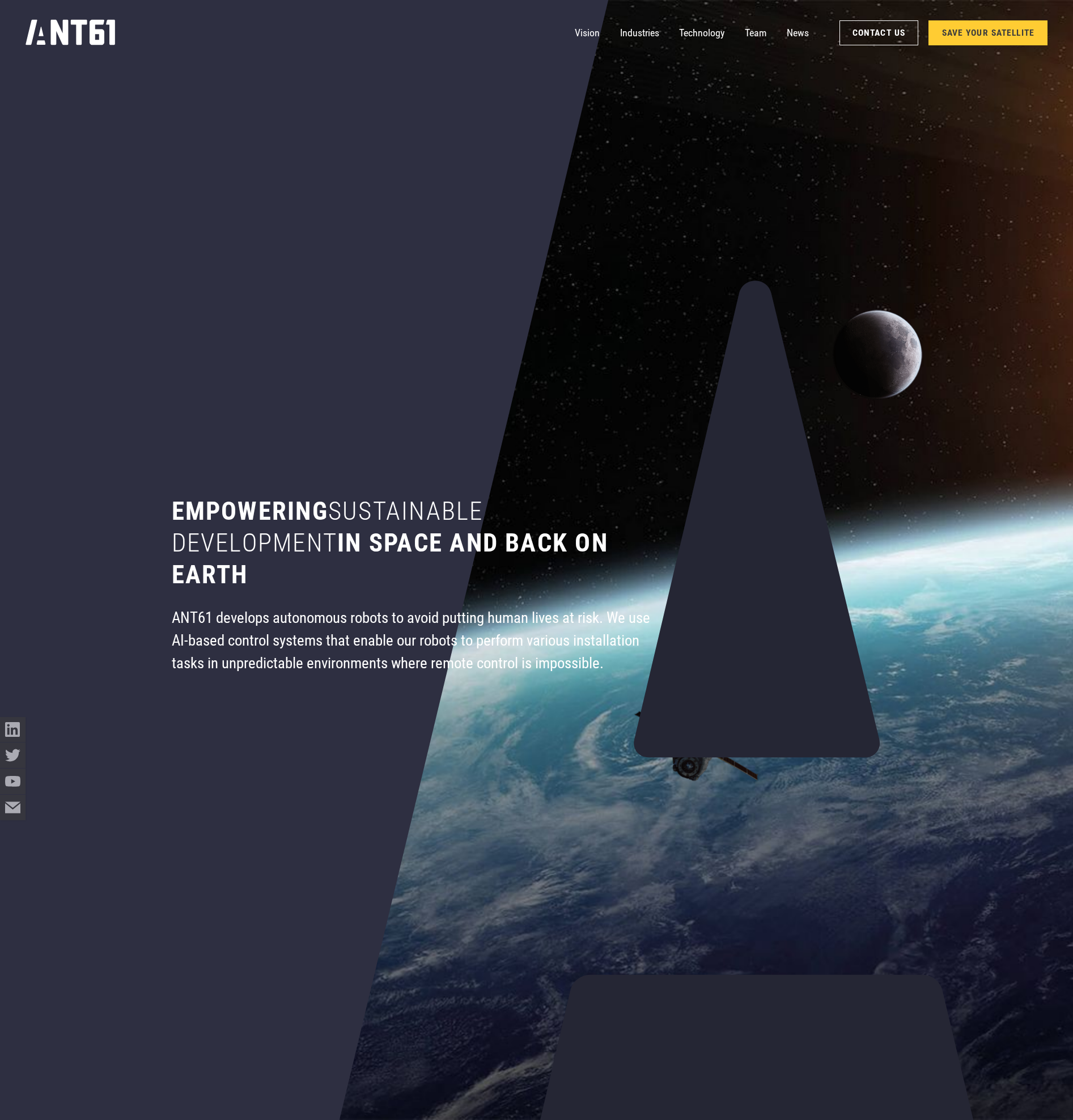
click at [70, 35] on icon "home" at bounding box center [70, 32] width 90 height 26
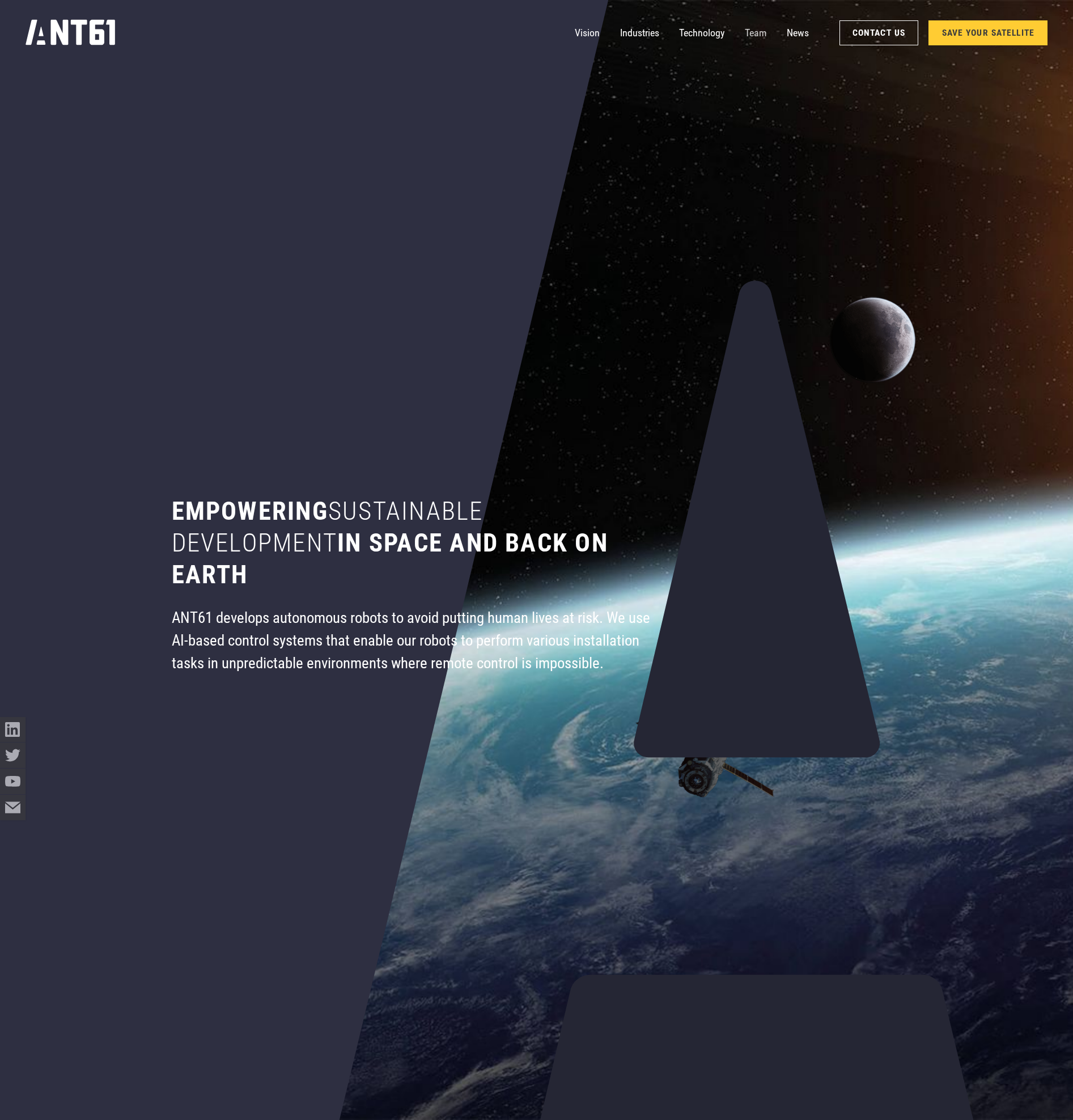
click at [760, 34] on link "Team" at bounding box center [755, 33] width 21 height 25
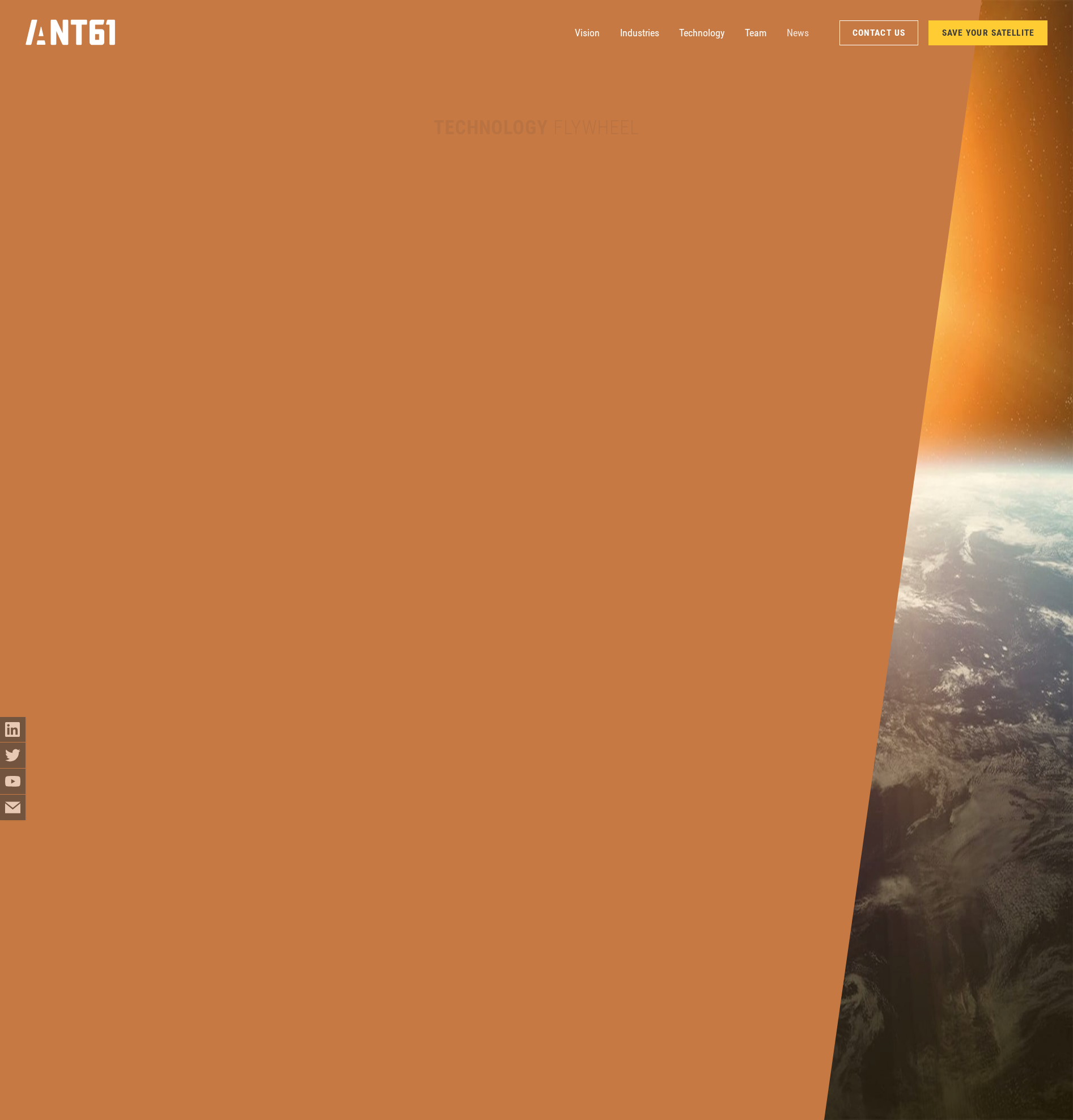
click at [794, 35] on link "News" at bounding box center [798, 33] width 22 height 25
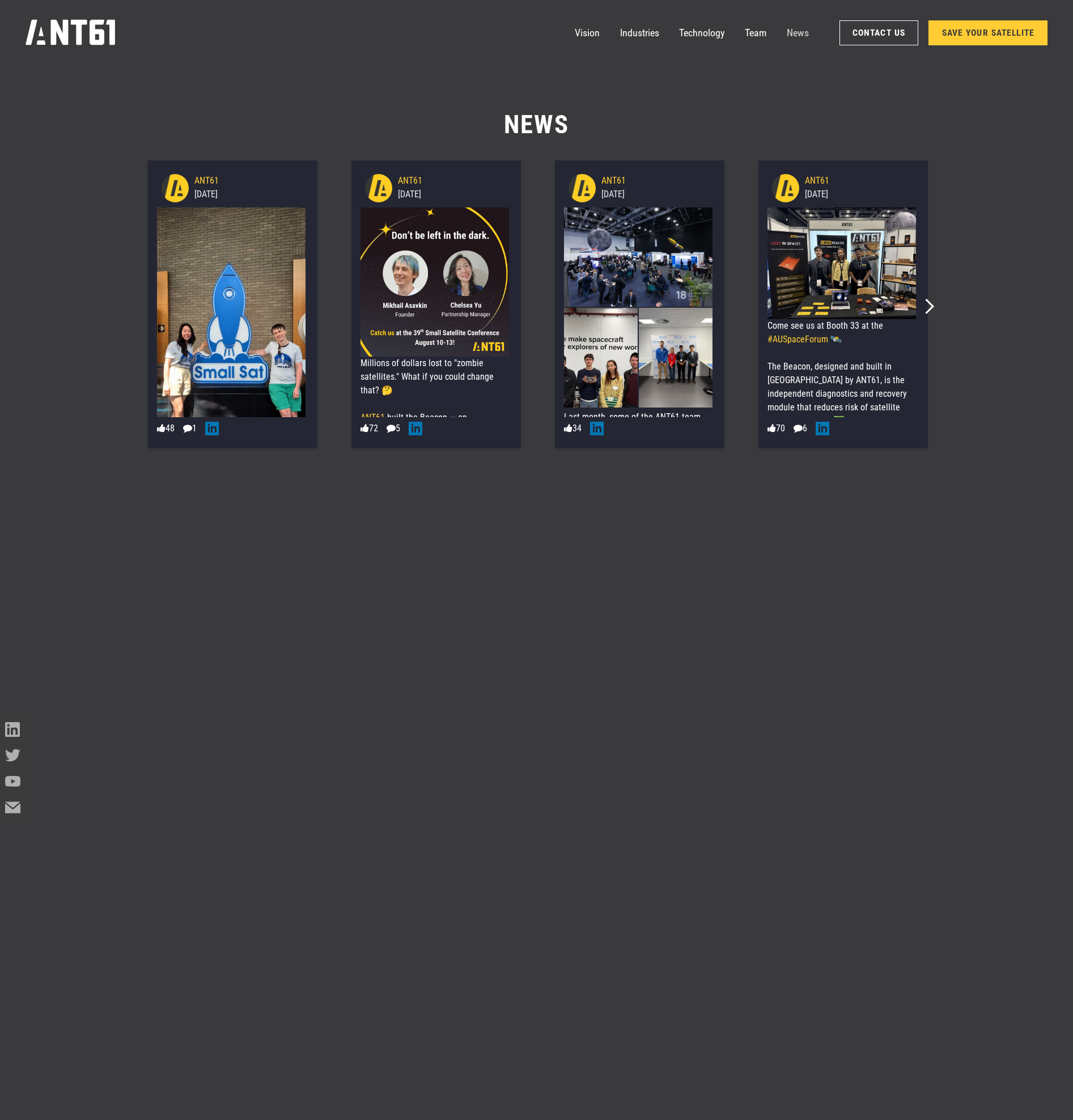
scroll to position [14495, 0]
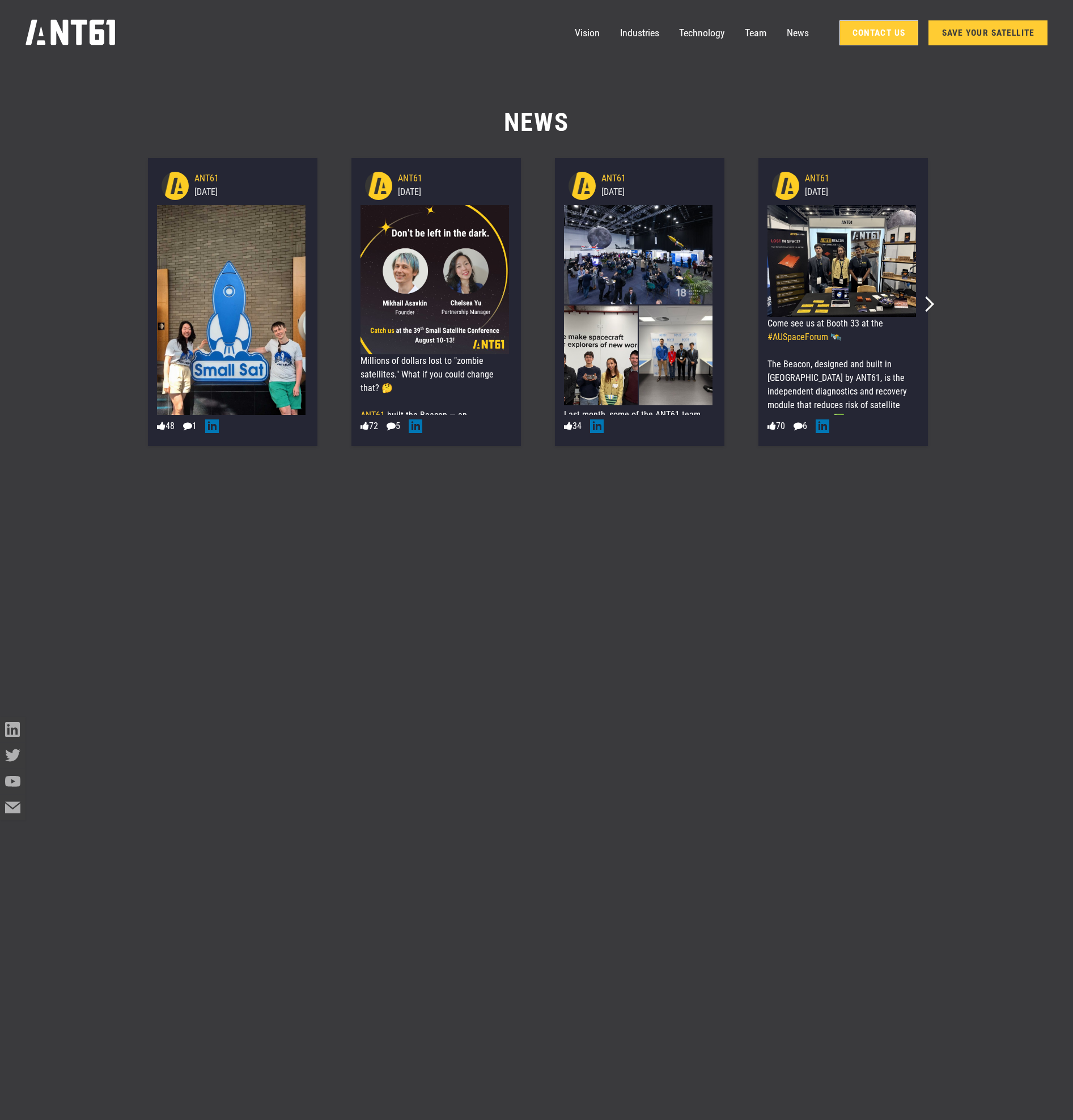
click at [884, 38] on link "Contact Us" at bounding box center [879, 33] width 80 height 25
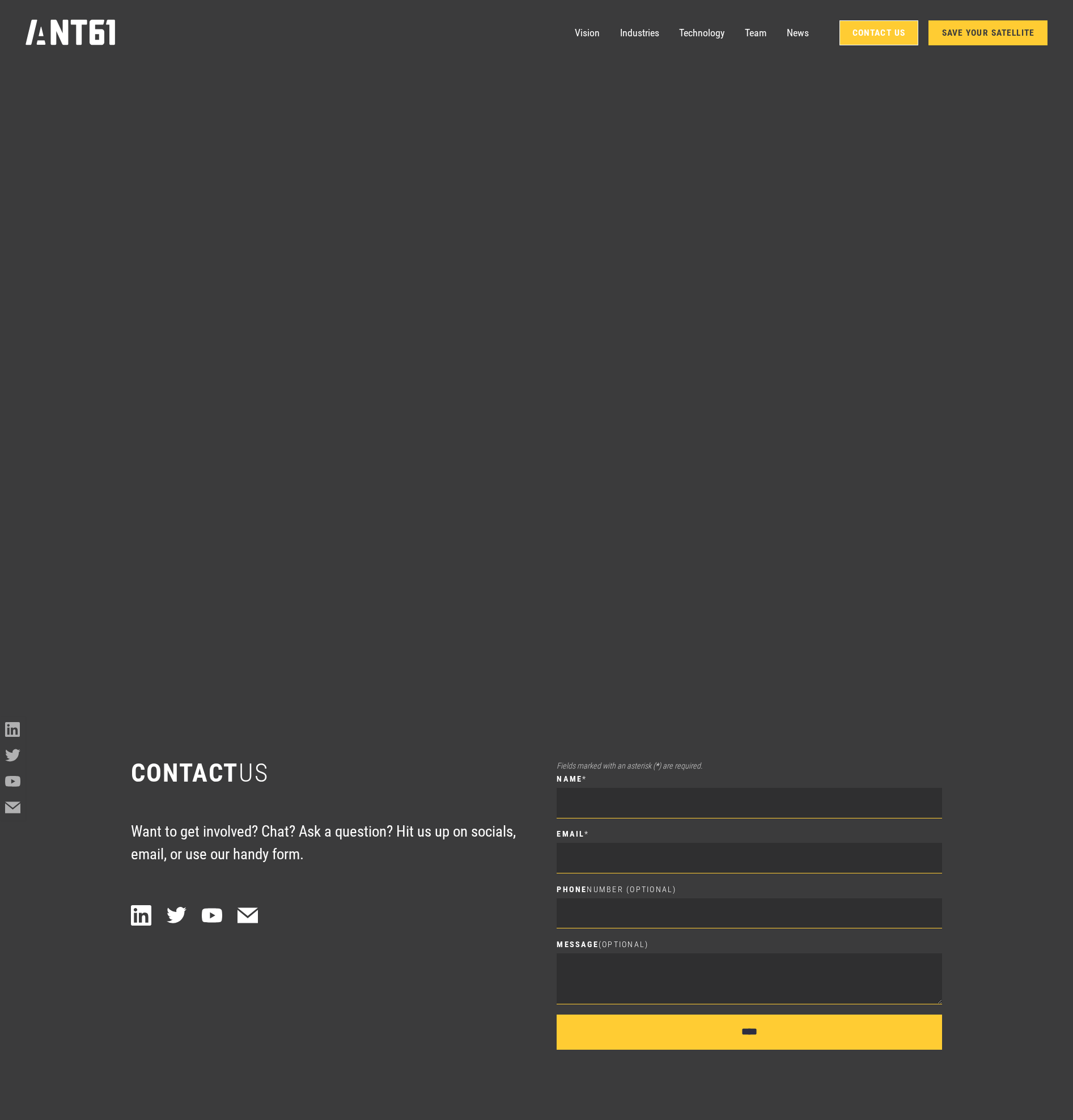
scroll to position [15069, 0]
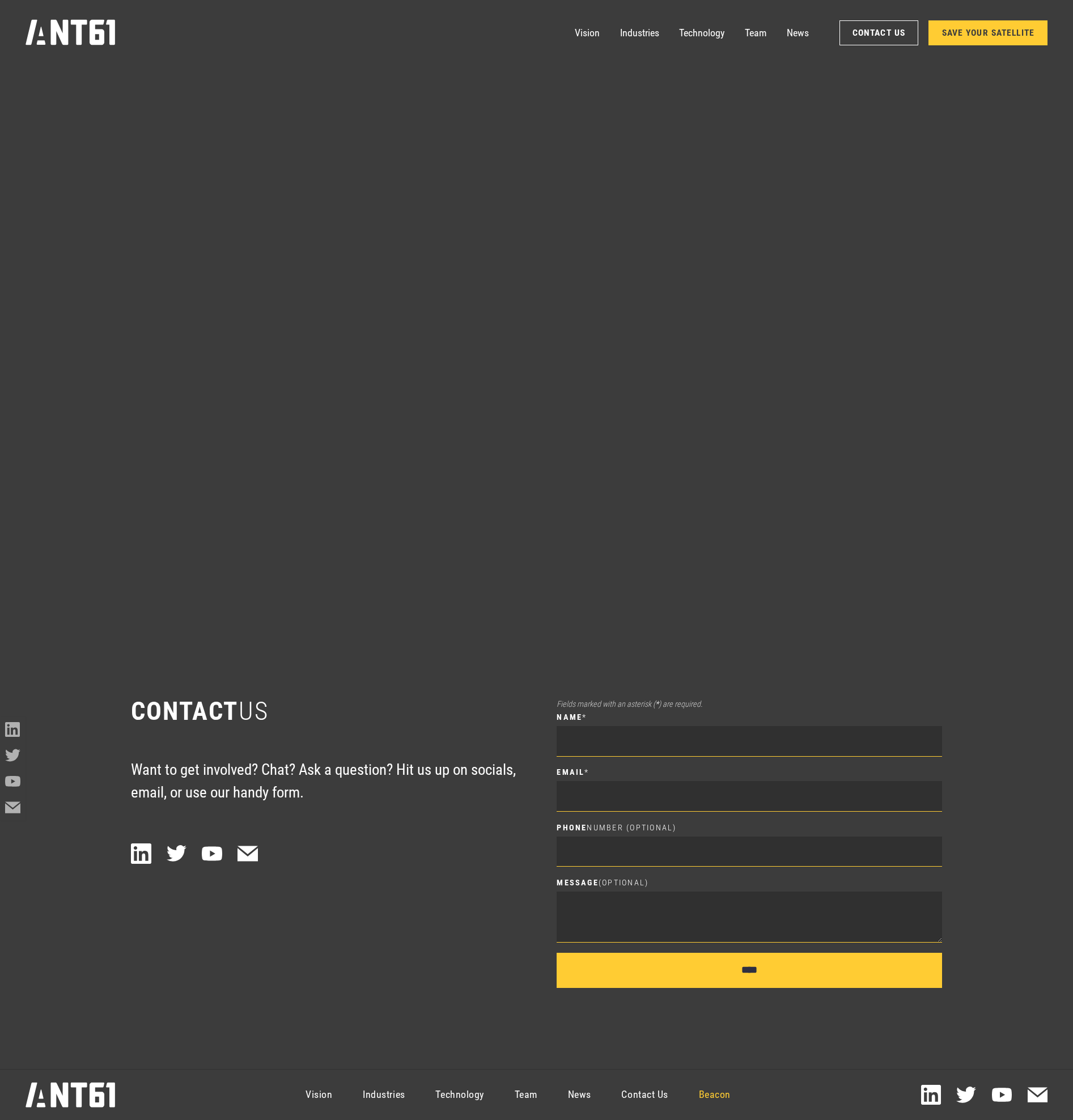
click at [724, 1099] on link "Beacon" at bounding box center [714, 1095] width 62 height 45
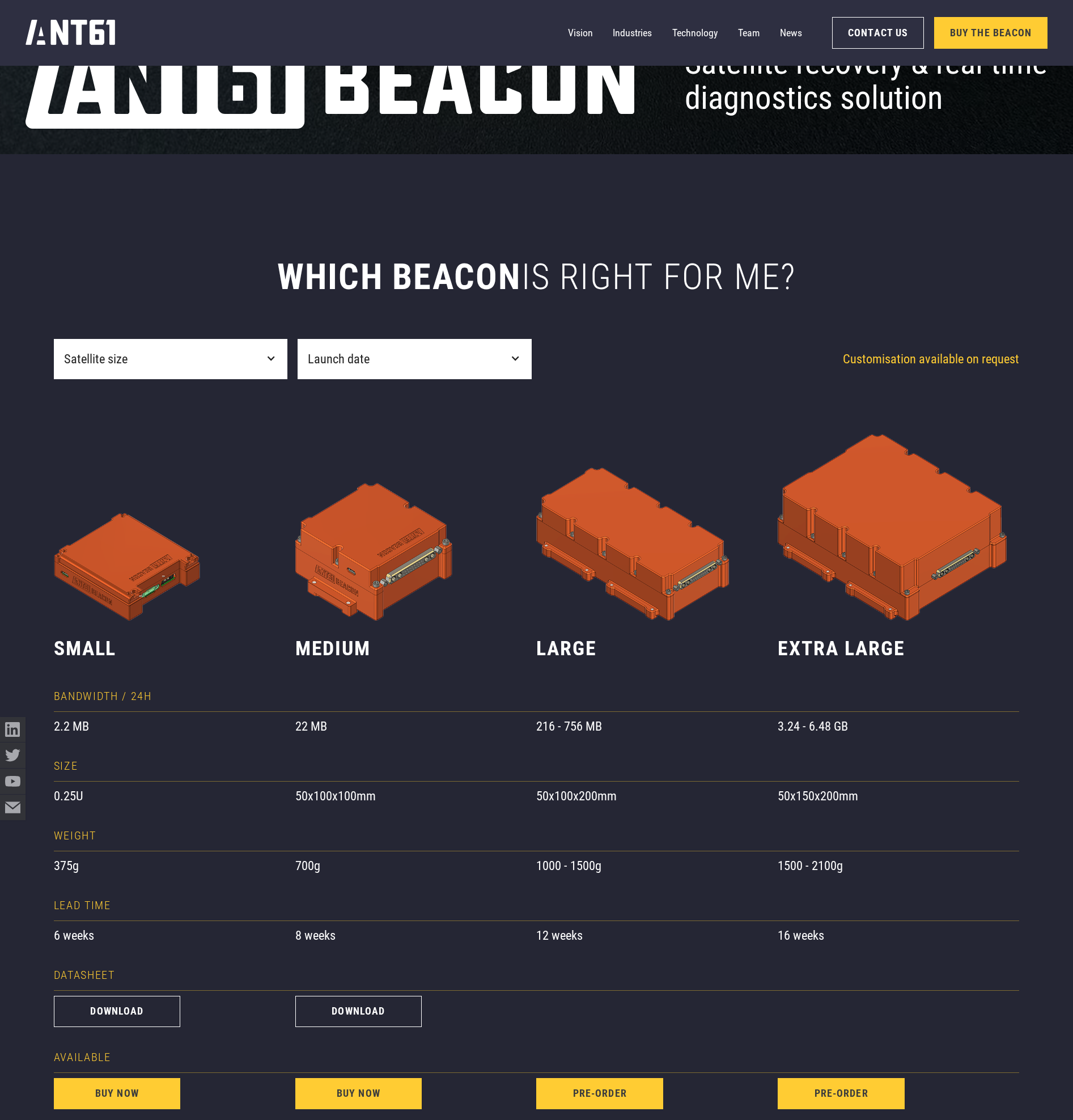
scroll to position [965, 0]
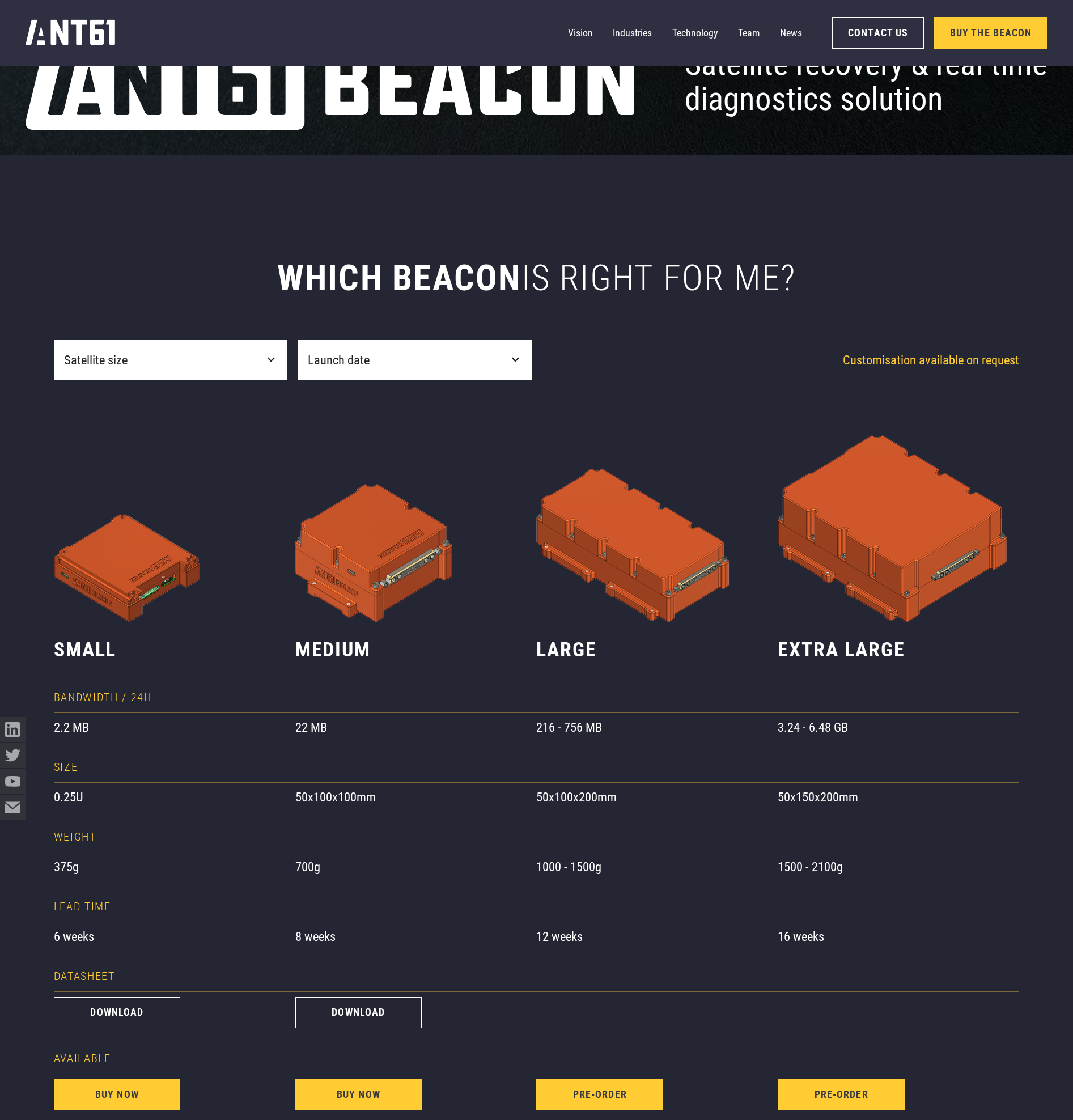
click at [275, 366] on div "Satellite size" at bounding box center [170, 360] width 234 height 40
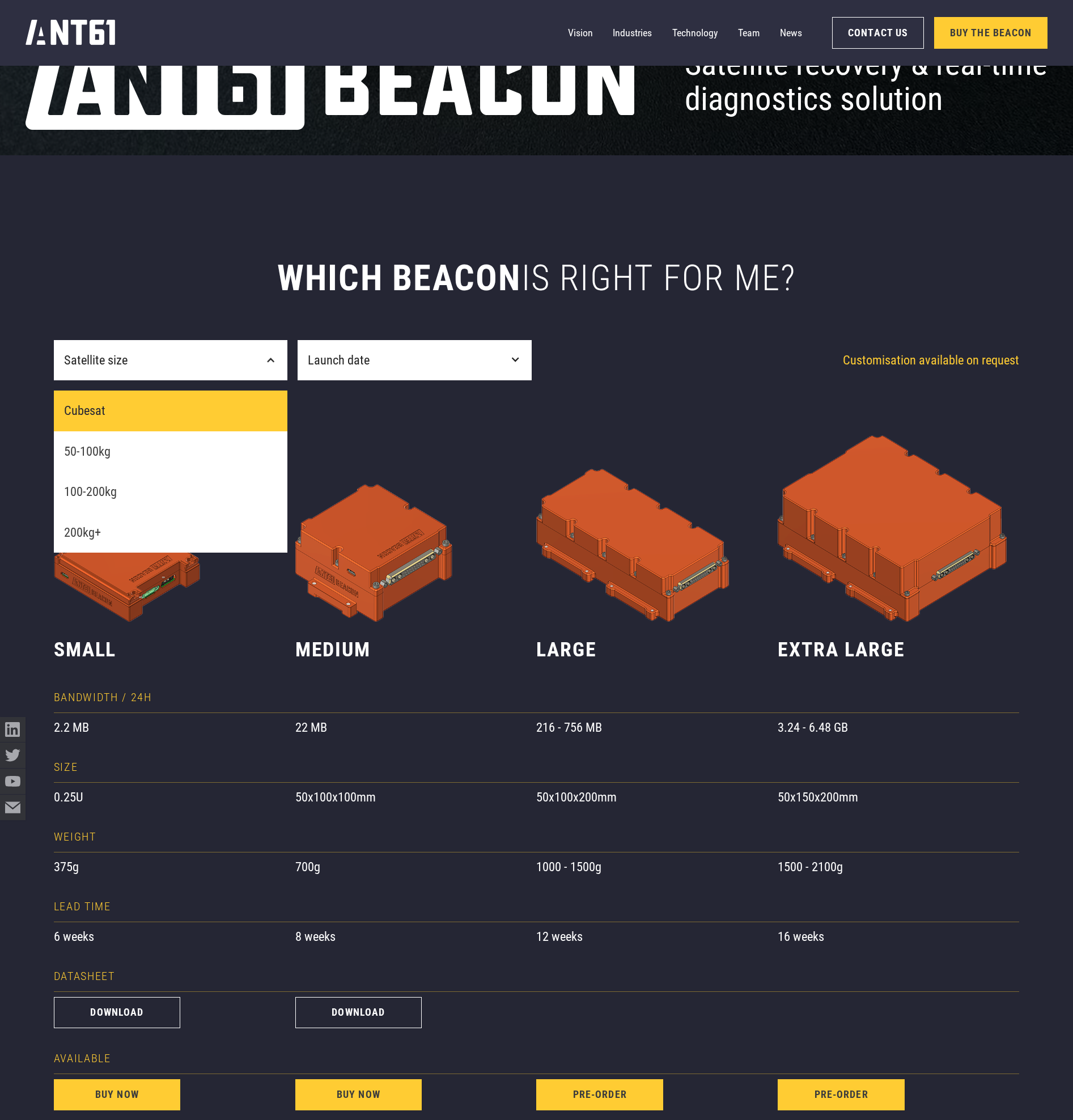
click at [165, 412] on link "Cubesat" at bounding box center [170, 410] width 234 height 40
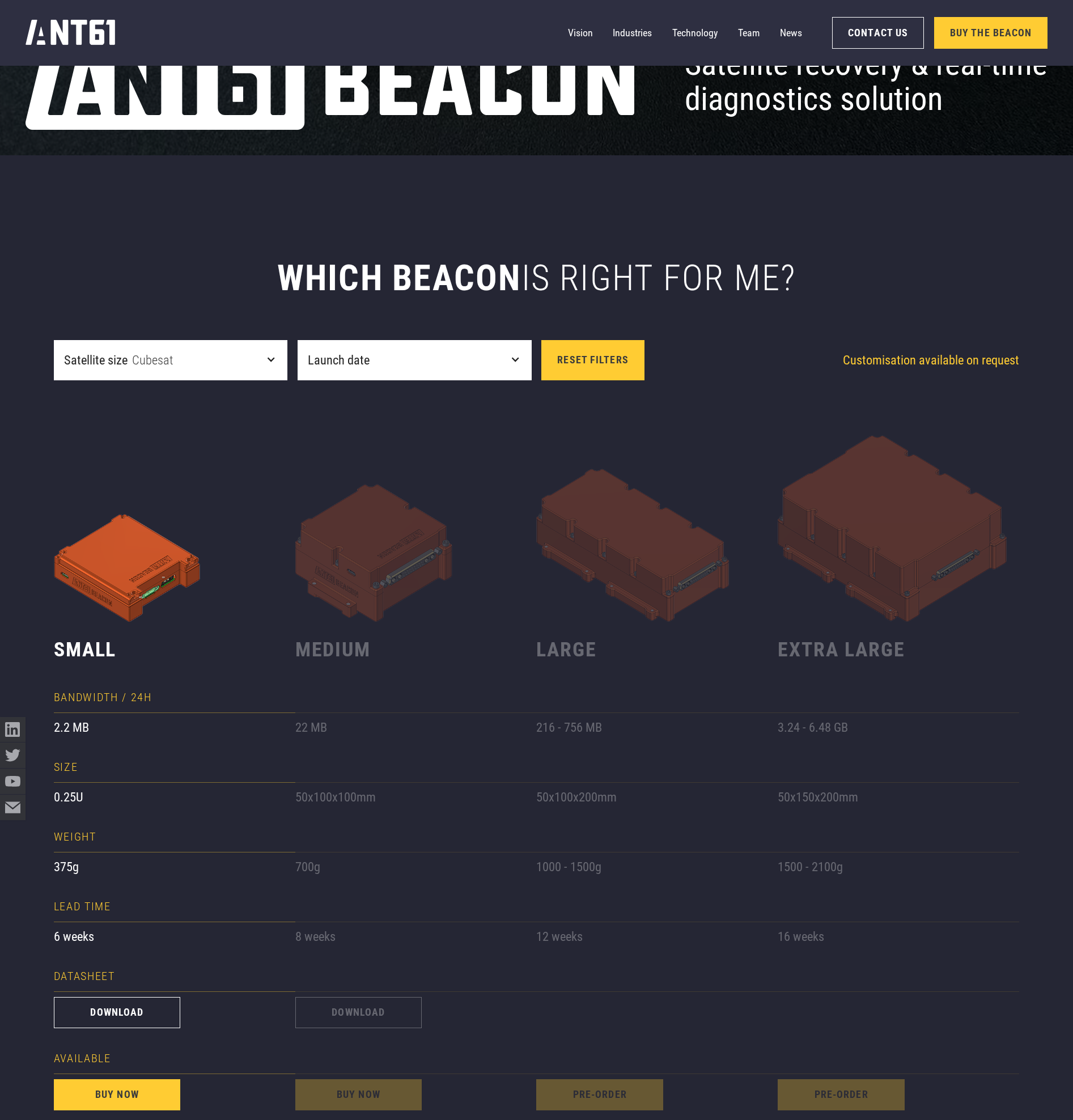
click at [478, 369] on div "Launch date" at bounding box center [414, 360] width 234 height 40
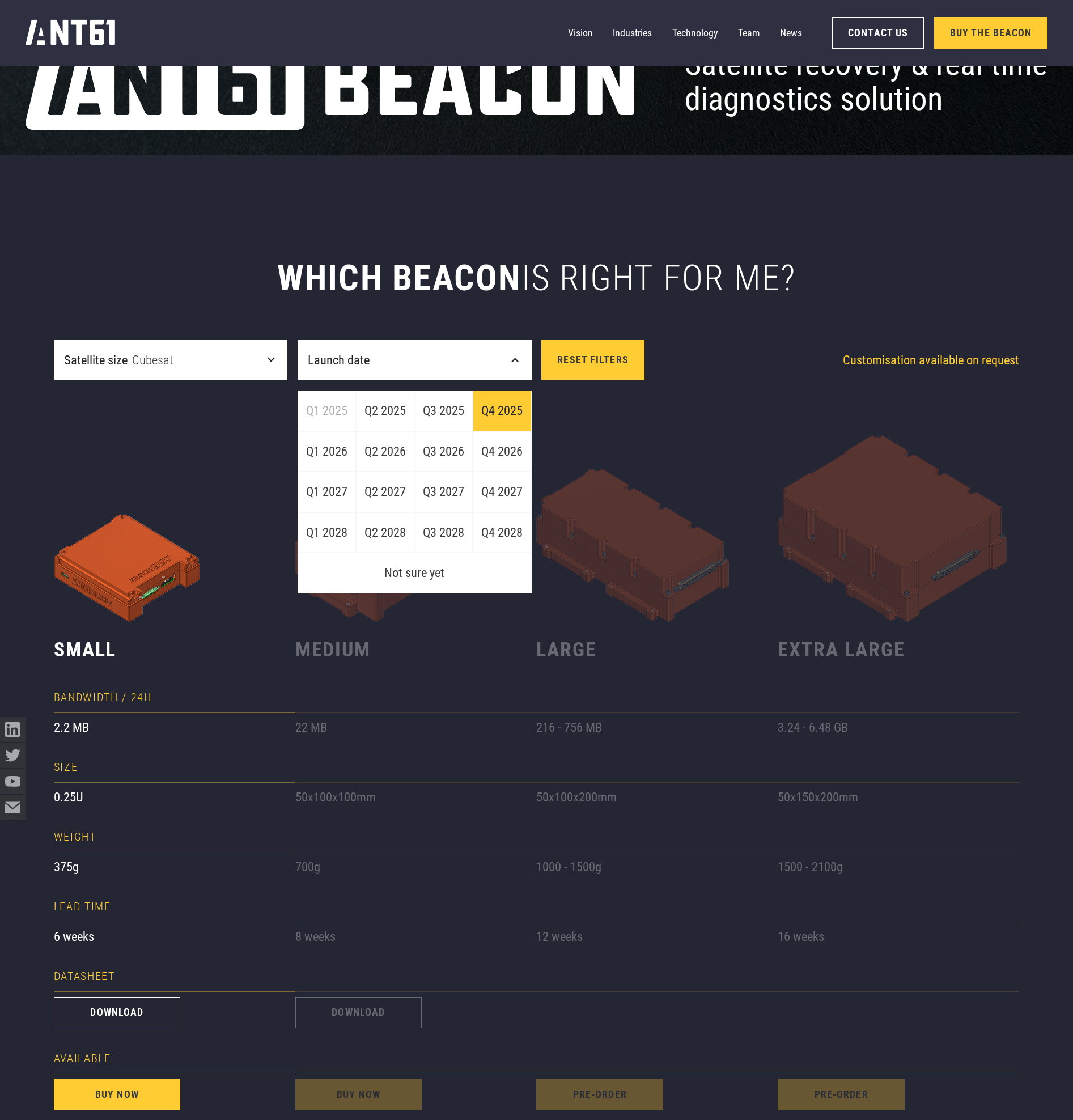
click at [501, 418] on link "Q4 2025" at bounding box center [502, 410] width 58 height 40
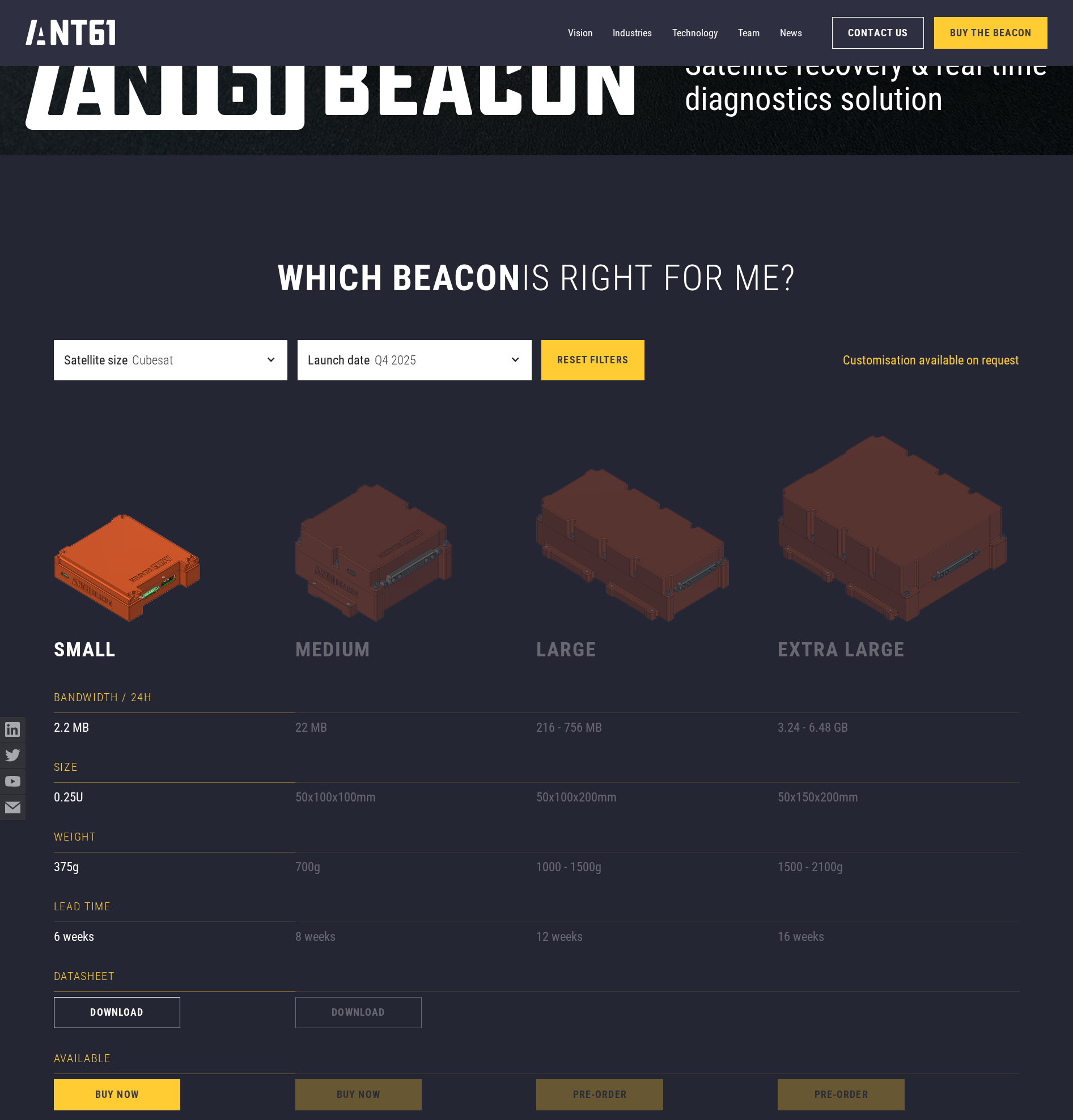
click at [591, 401] on div "Small Bandwidth / 24H 2.2 MB Size 0.25U weight 375g lead time 6 weeks Datasheet…" at bounding box center [536, 747] width 966 height 735
click at [700, 409] on div "Small Bandwidth / 24H 2.2 MB Size 0.25U weight 375g lead time 6 weeks Datasheet…" at bounding box center [536, 747] width 966 height 735
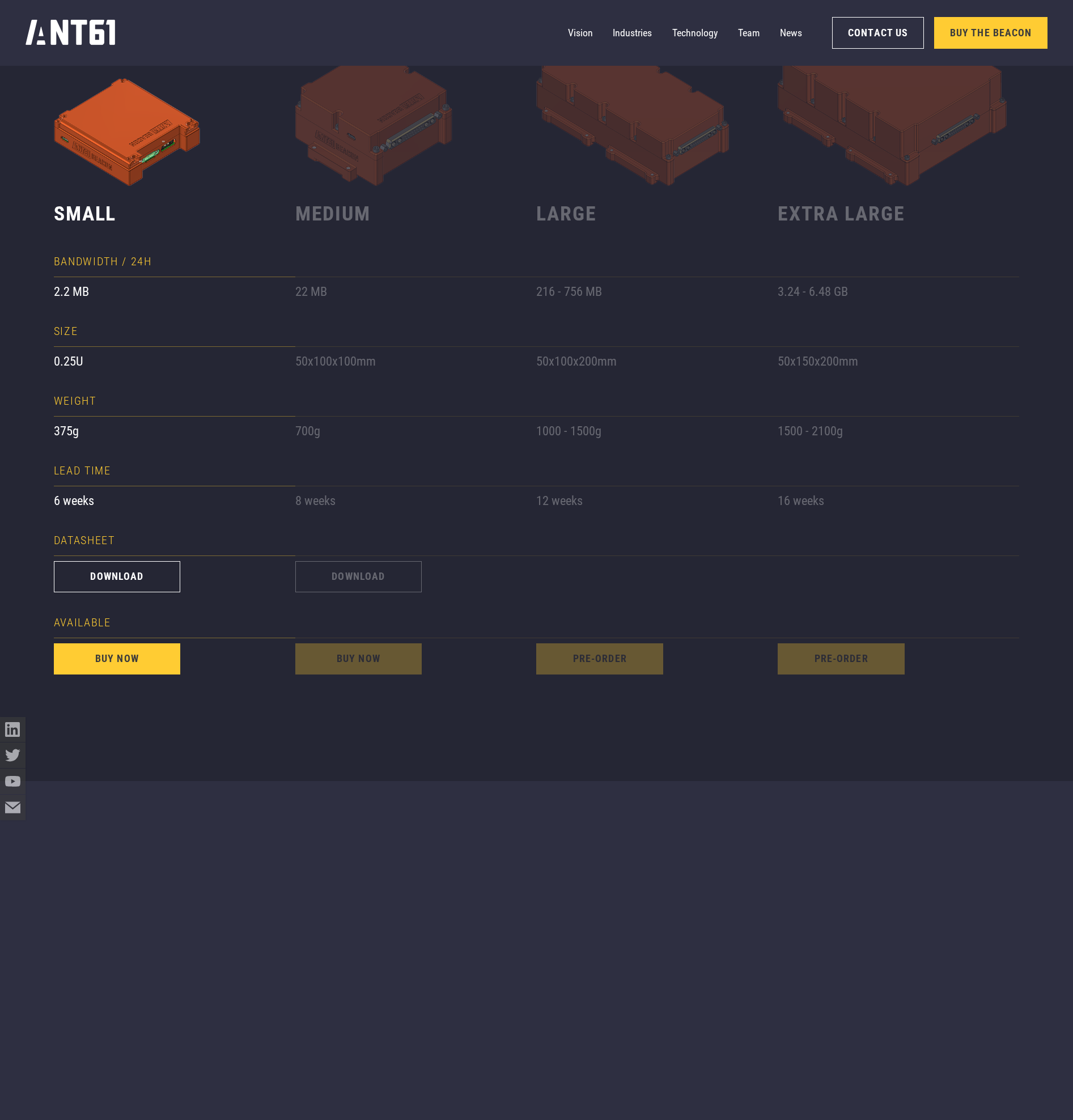
scroll to position [1294, 0]
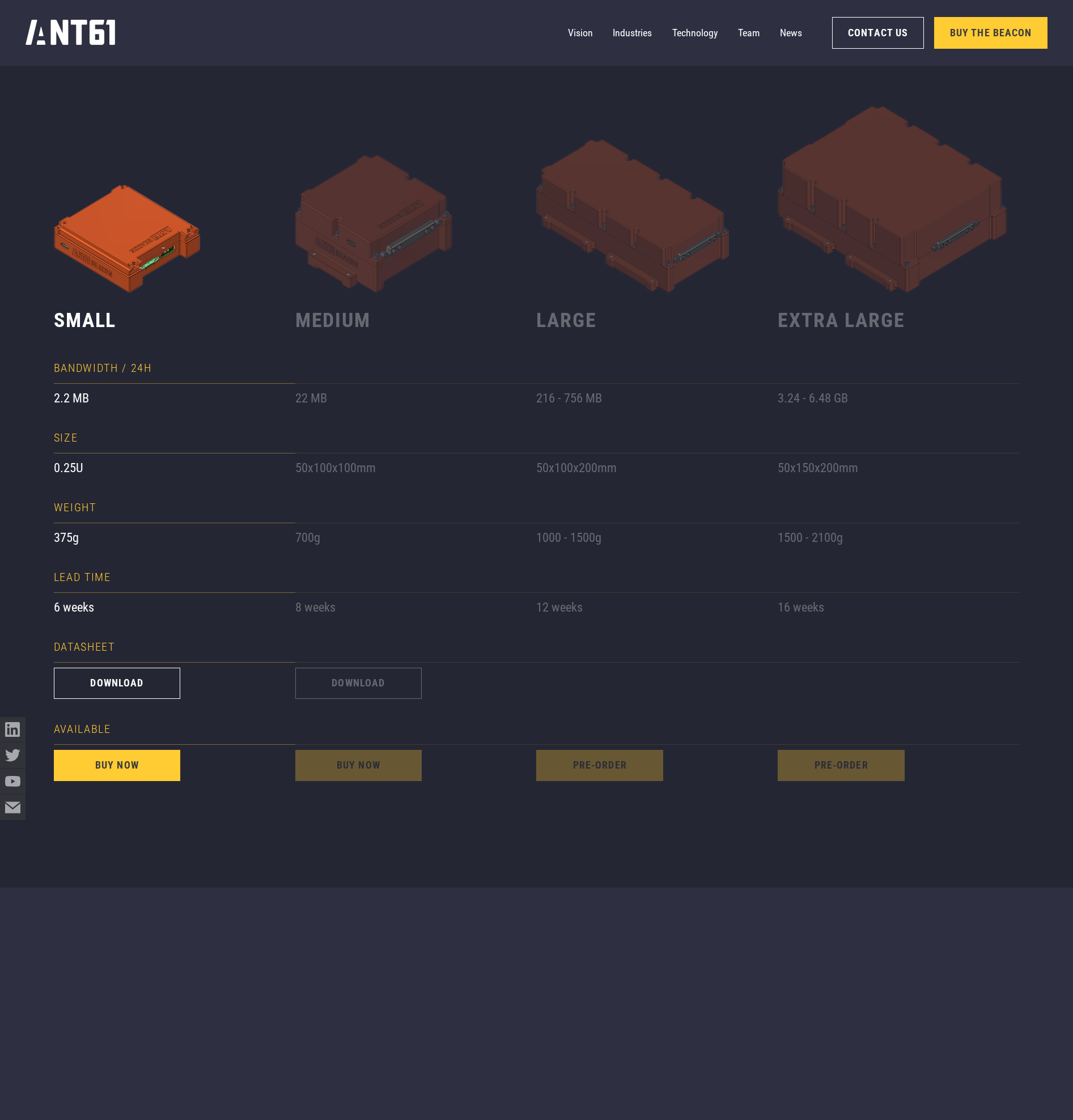
click at [119, 379] on div "Bandwidth / 24H" at bounding box center [174, 369] width 241 height 31
click at [133, 689] on link "download" at bounding box center [117, 684] width 127 height 32
click at [217, 140] on img at bounding box center [174, 172] width 241 height 242
